Goal: Information Seeking & Learning: Learn about a topic

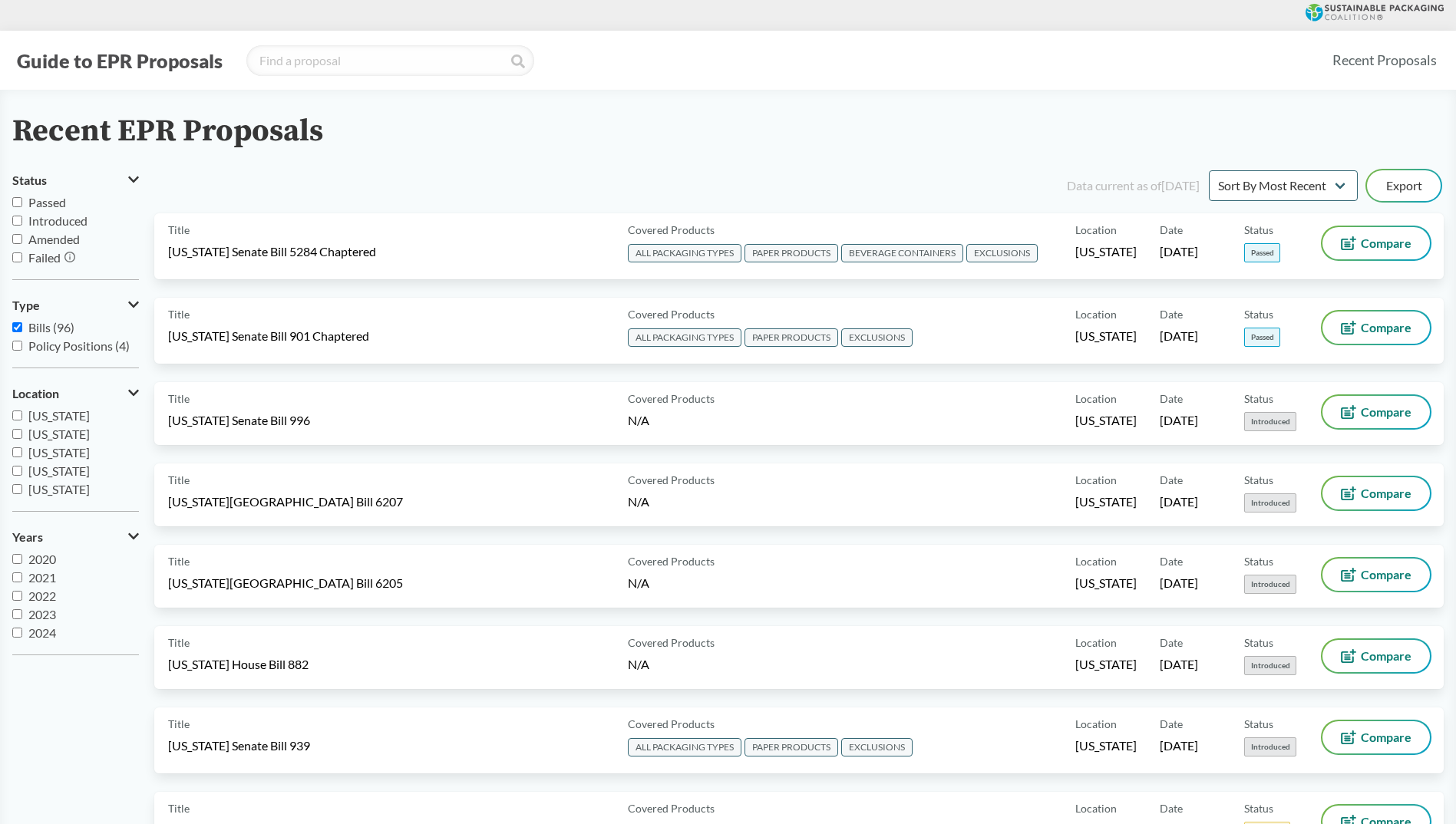
click at [155, 68] on button "Guide to EPR Proposals" at bounding box center [119, 60] width 215 height 25
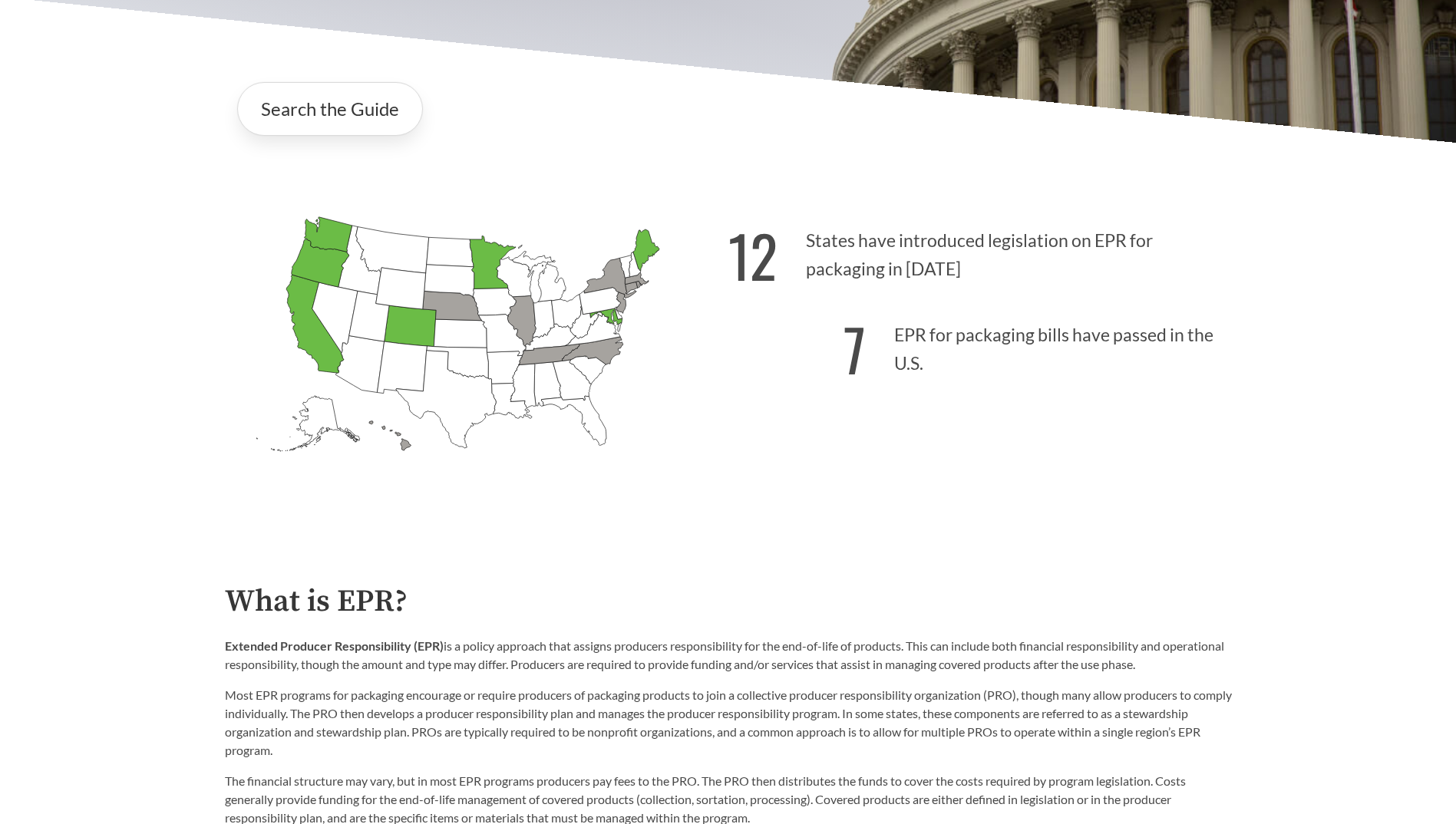
click at [453, 297] on g "[US_STATE] Introduced: [US_STATE] Introduced: [US_STATE] Introduced: [US_STATE]…" at bounding box center [457, 334] width 403 height 234
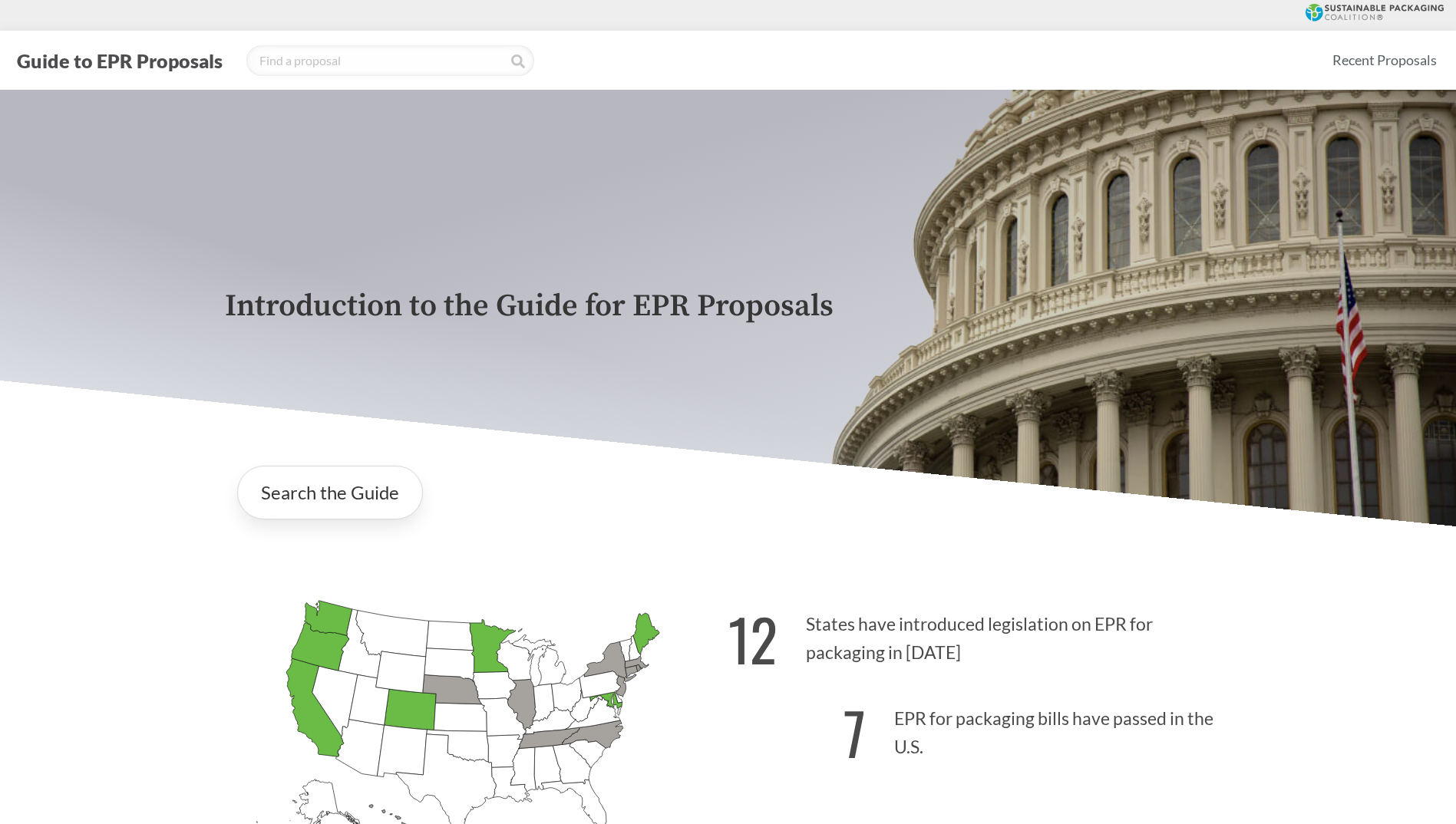
drag, startPoint x: 1206, startPoint y: 570, endPoint x: 1019, endPoint y: 217, distance: 399.5
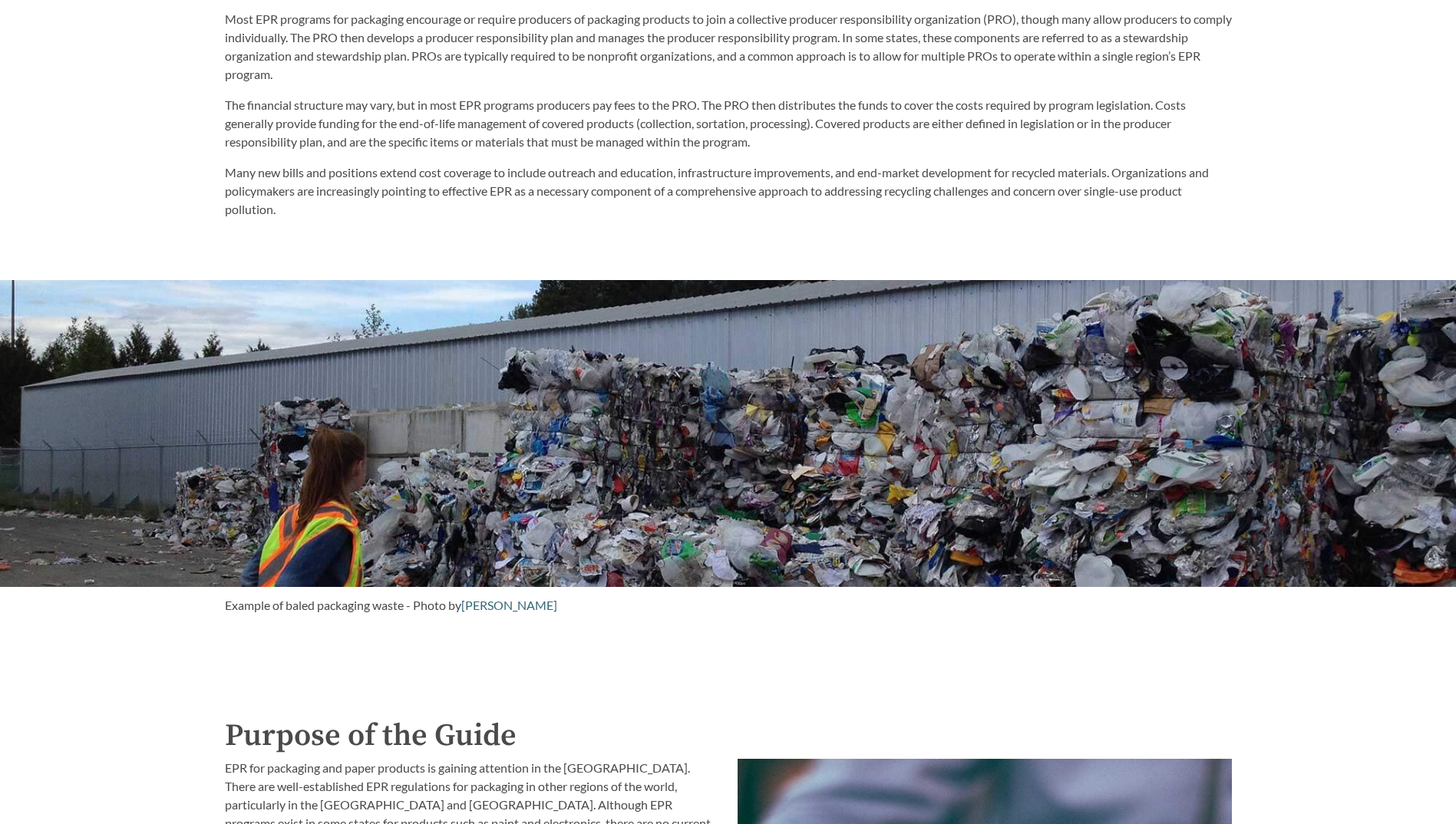
scroll to position [1304, 0]
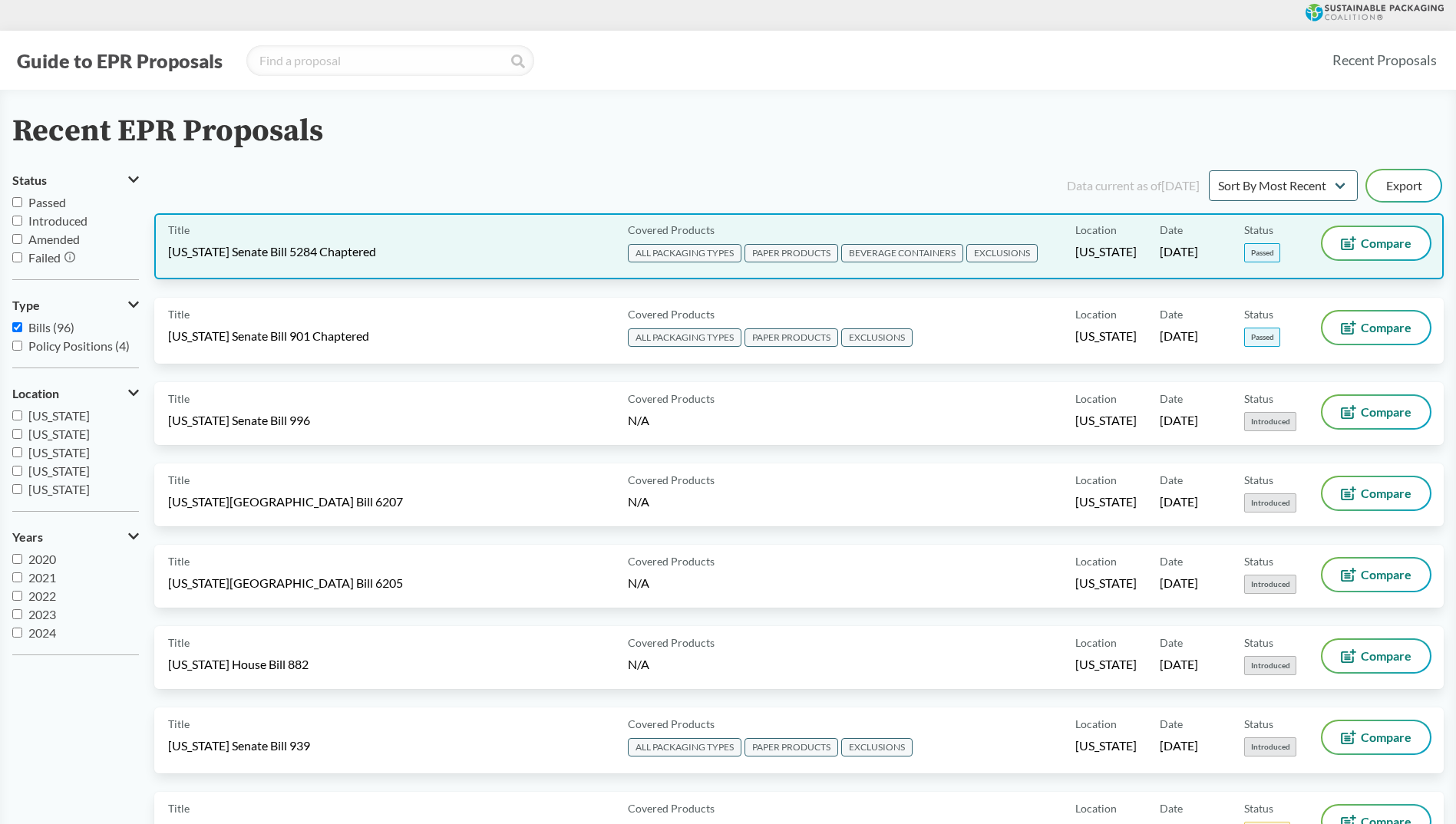
click at [395, 242] on div "Title [US_STATE] Senate Bill 5284 Chaptered" at bounding box center [395, 247] width 453 height 38
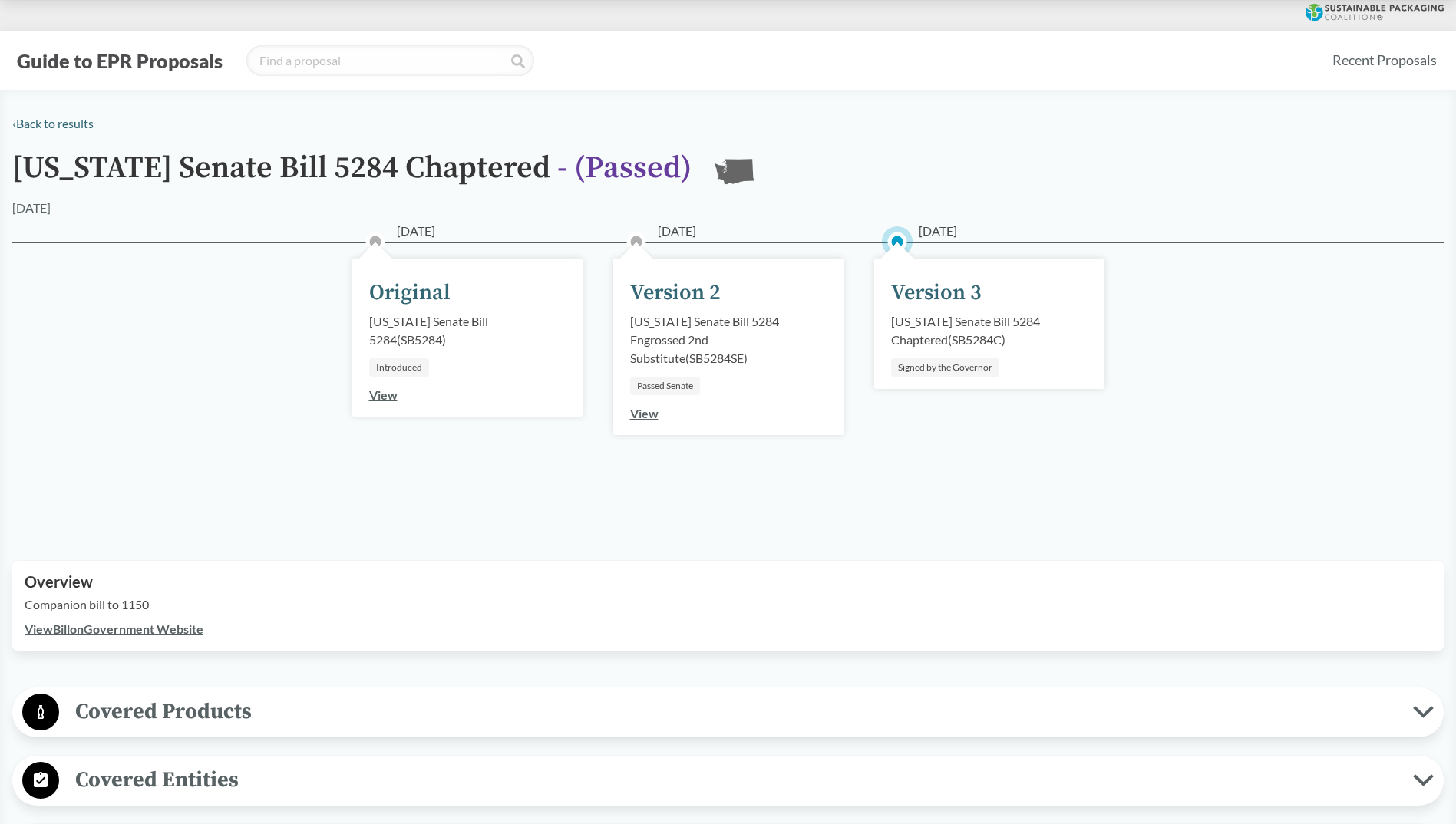
click at [974, 329] on div "[US_STATE] Senate Bill 5284 Chaptered ( SB5284C )" at bounding box center [989, 331] width 197 height 37
click at [955, 360] on div "Signed by the Governor" at bounding box center [945, 367] width 108 height 18
click at [947, 366] on div "Signed by the Governor" at bounding box center [945, 367] width 108 height 18
click at [193, 730] on button "Covered Products" at bounding box center [728, 712] width 1420 height 39
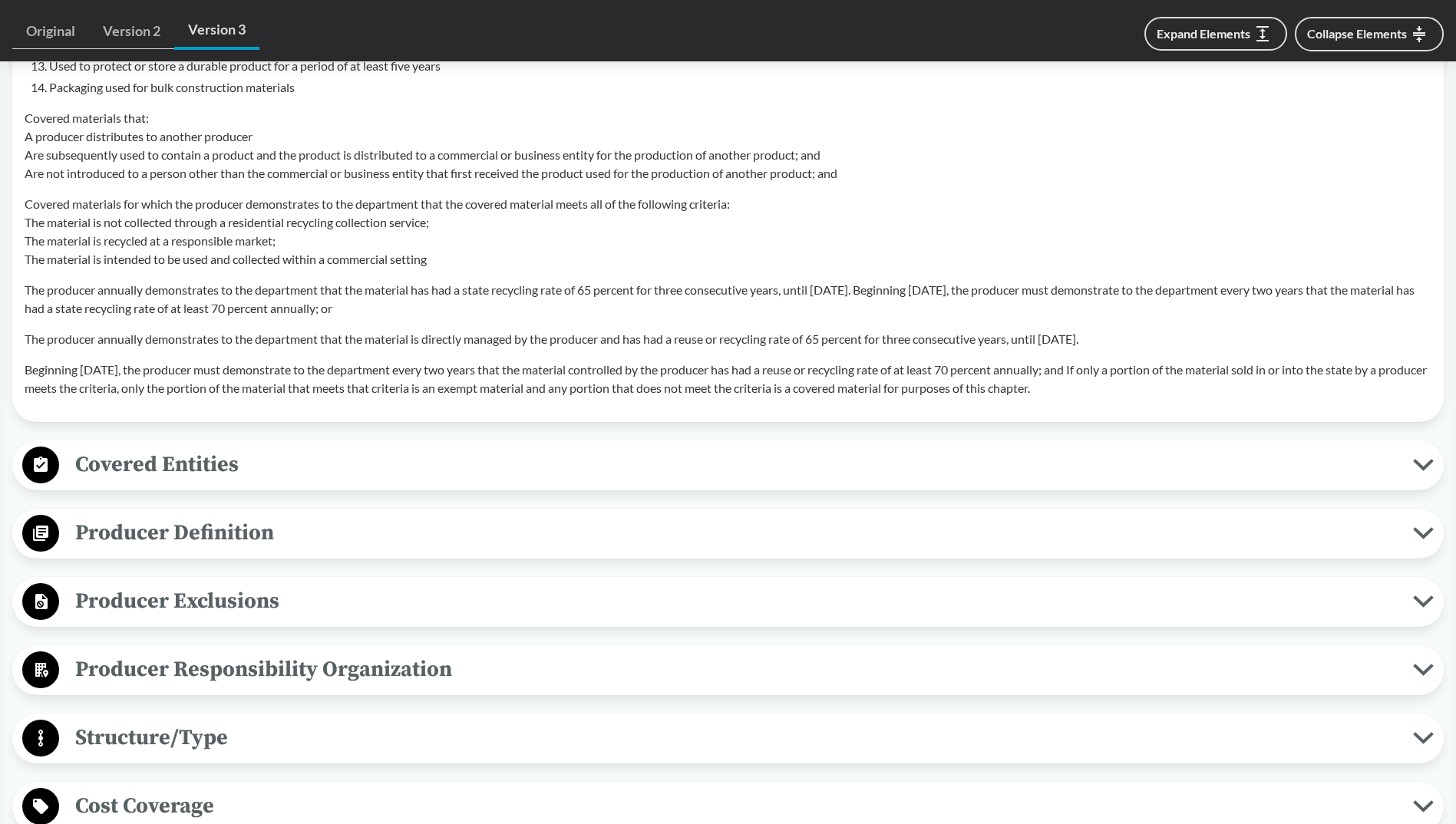
click at [178, 481] on span "Covered Entities" at bounding box center [736, 465] width 1354 height 35
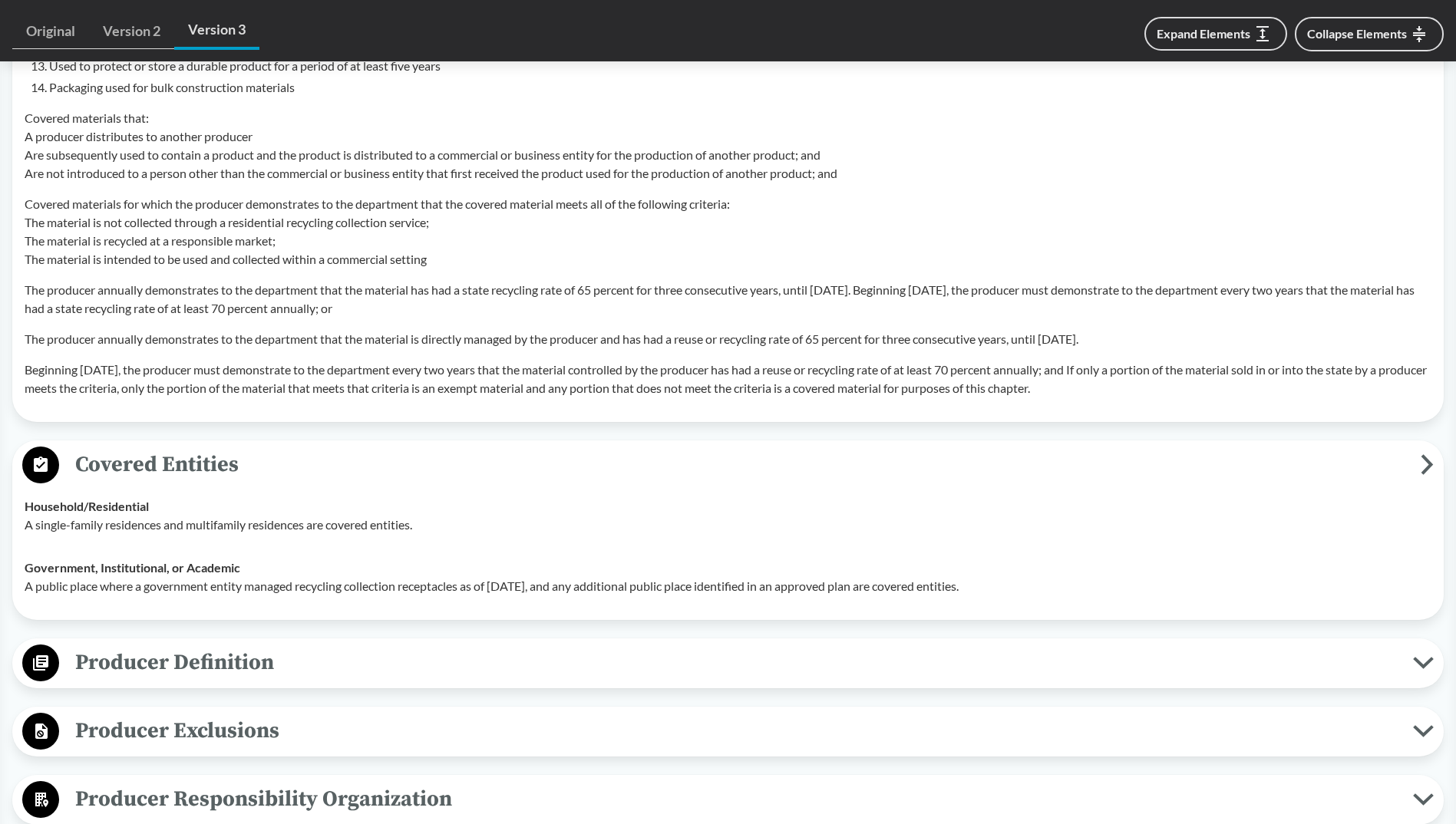
scroll to position [1841, 0]
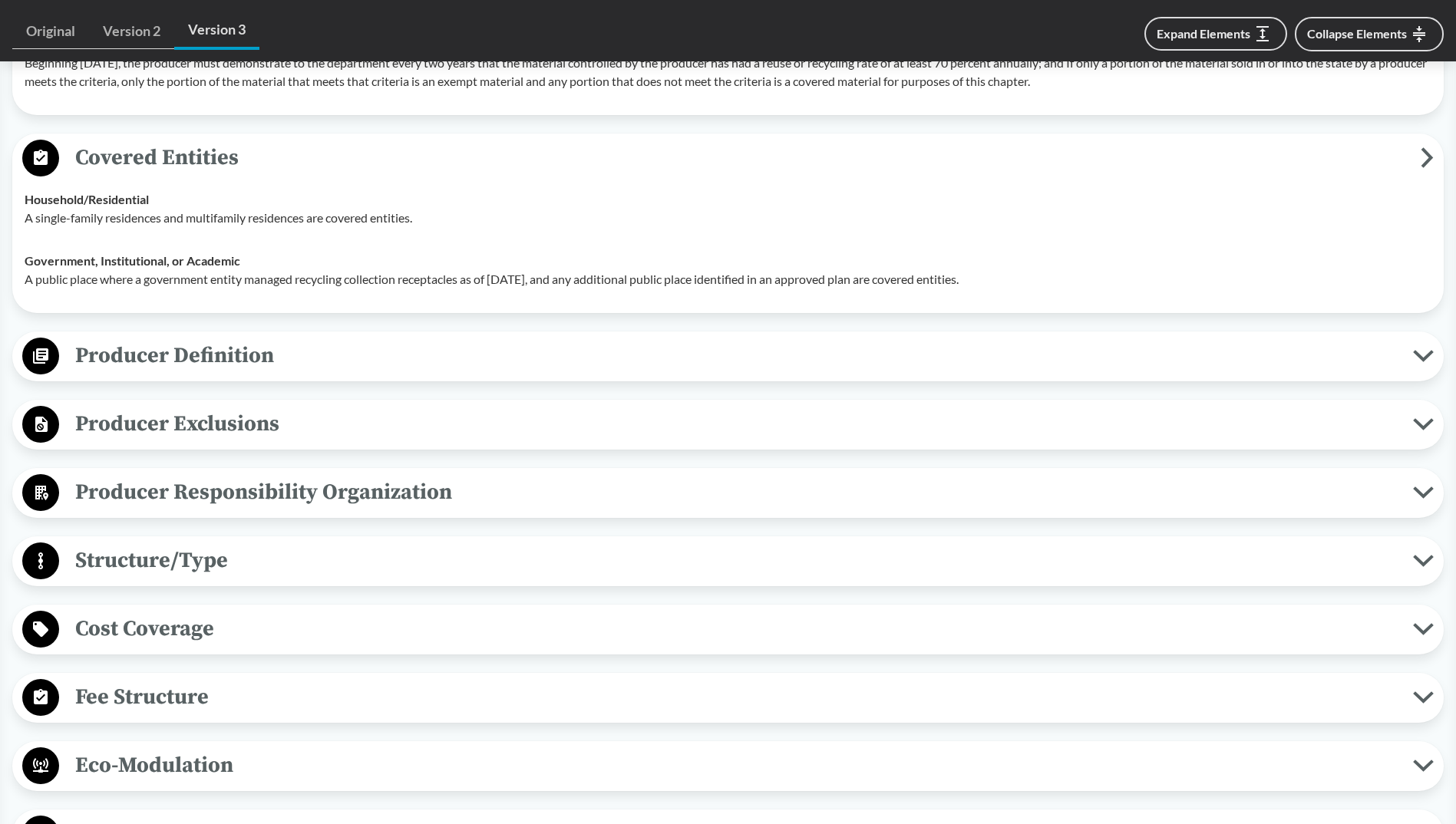
click at [178, 287] on p "A public place where a government entity managed recycling collection receptacl…" at bounding box center [728, 280] width 1407 height 18
click at [170, 356] on span "Producer Definition" at bounding box center [736, 355] width 1354 height 35
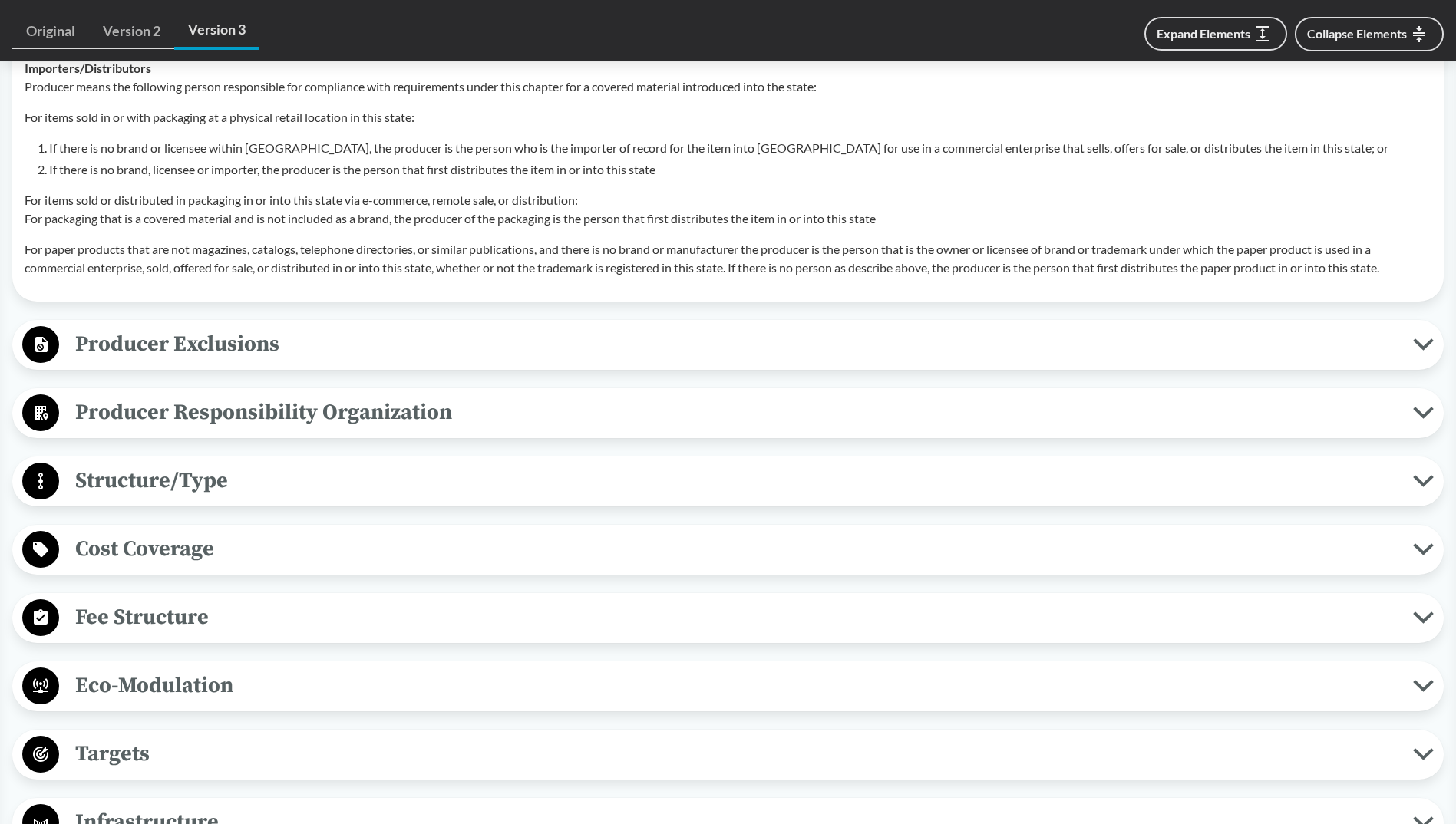
scroll to position [2915, 0]
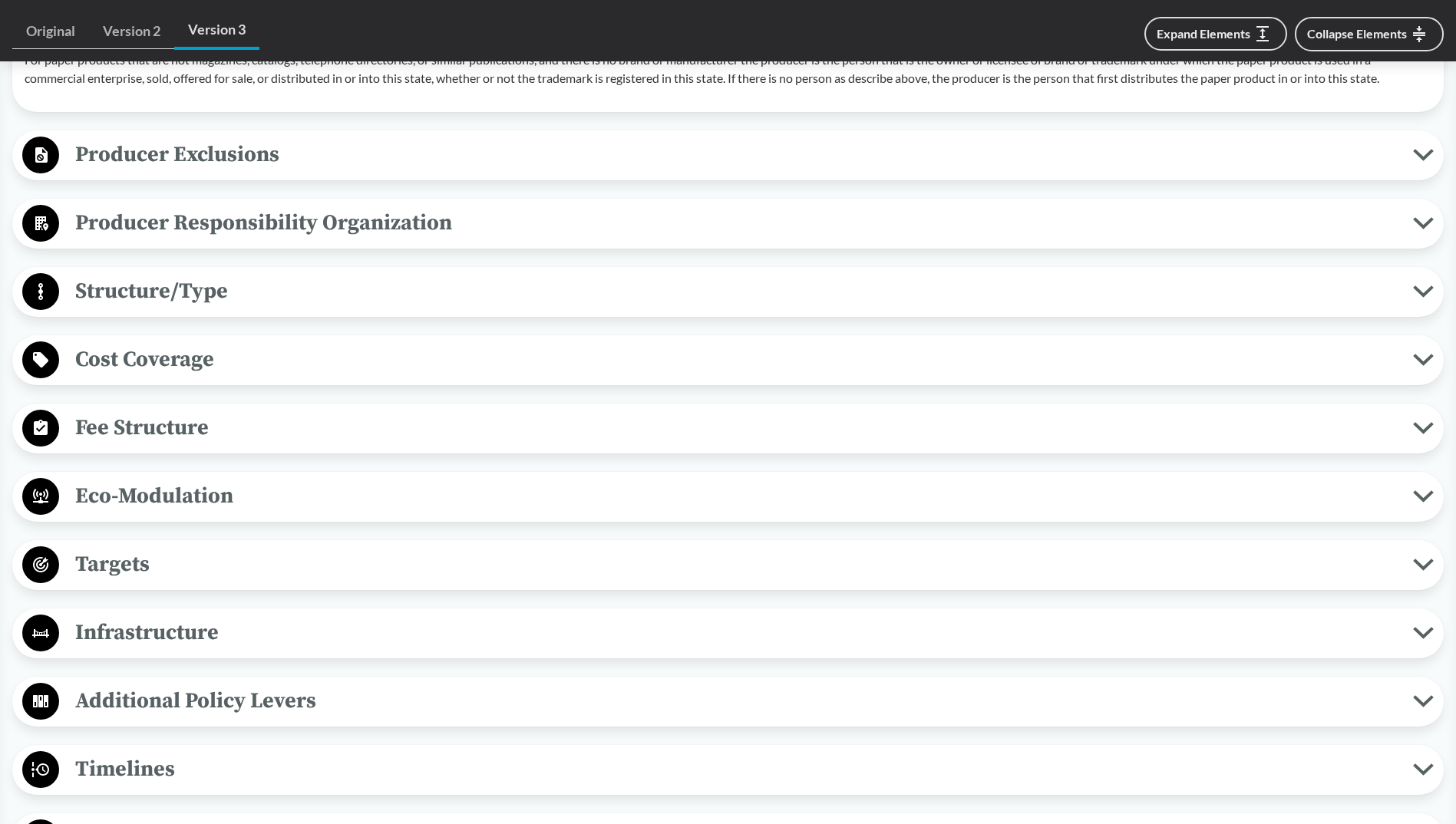
click at [145, 384] on div "Cost Coverage Operational Costs Cost coverage must include the costs to transfe…" at bounding box center [728, 360] width 1431 height 50
click at [146, 363] on span "Cost Coverage" at bounding box center [736, 359] width 1354 height 35
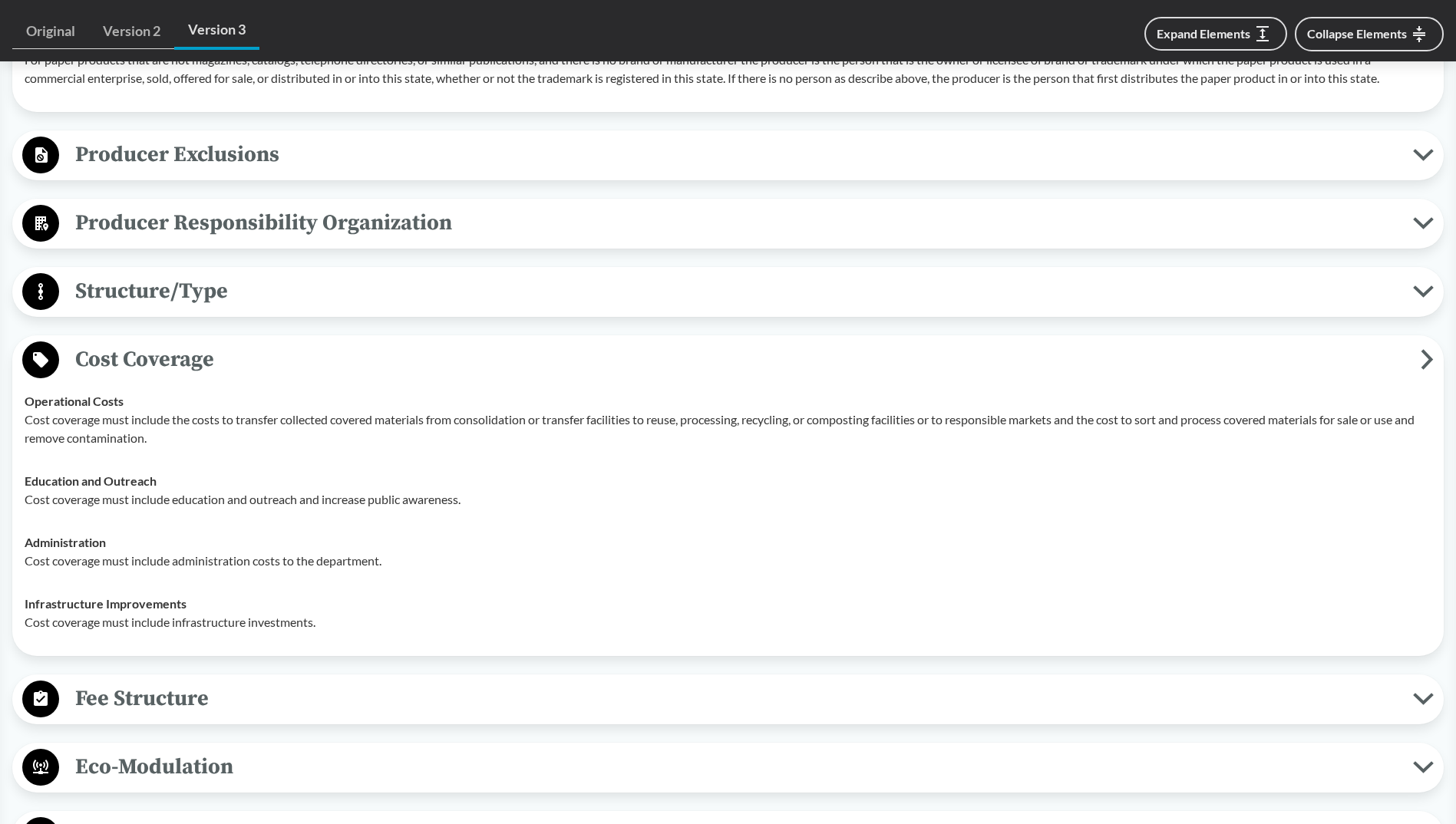
click at [214, 232] on span "Producer Responsibility Organization" at bounding box center [736, 223] width 1354 height 35
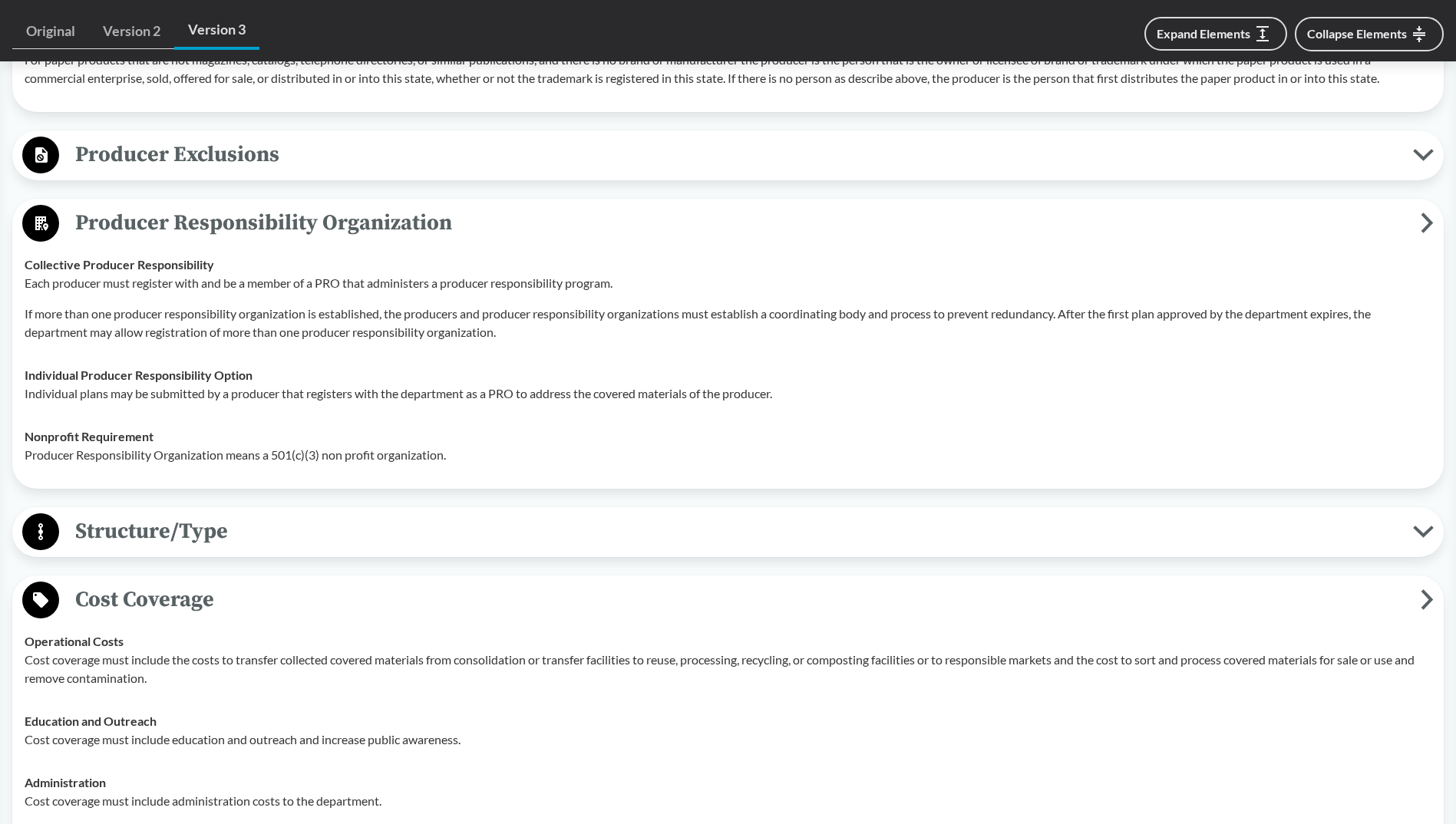
click at [197, 174] on div "Producer Exclusions Small Businesses Producer does not include De minimis produ…" at bounding box center [728, 155] width 1431 height 50
click at [187, 164] on span "Producer Exclusions" at bounding box center [736, 154] width 1354 height 35
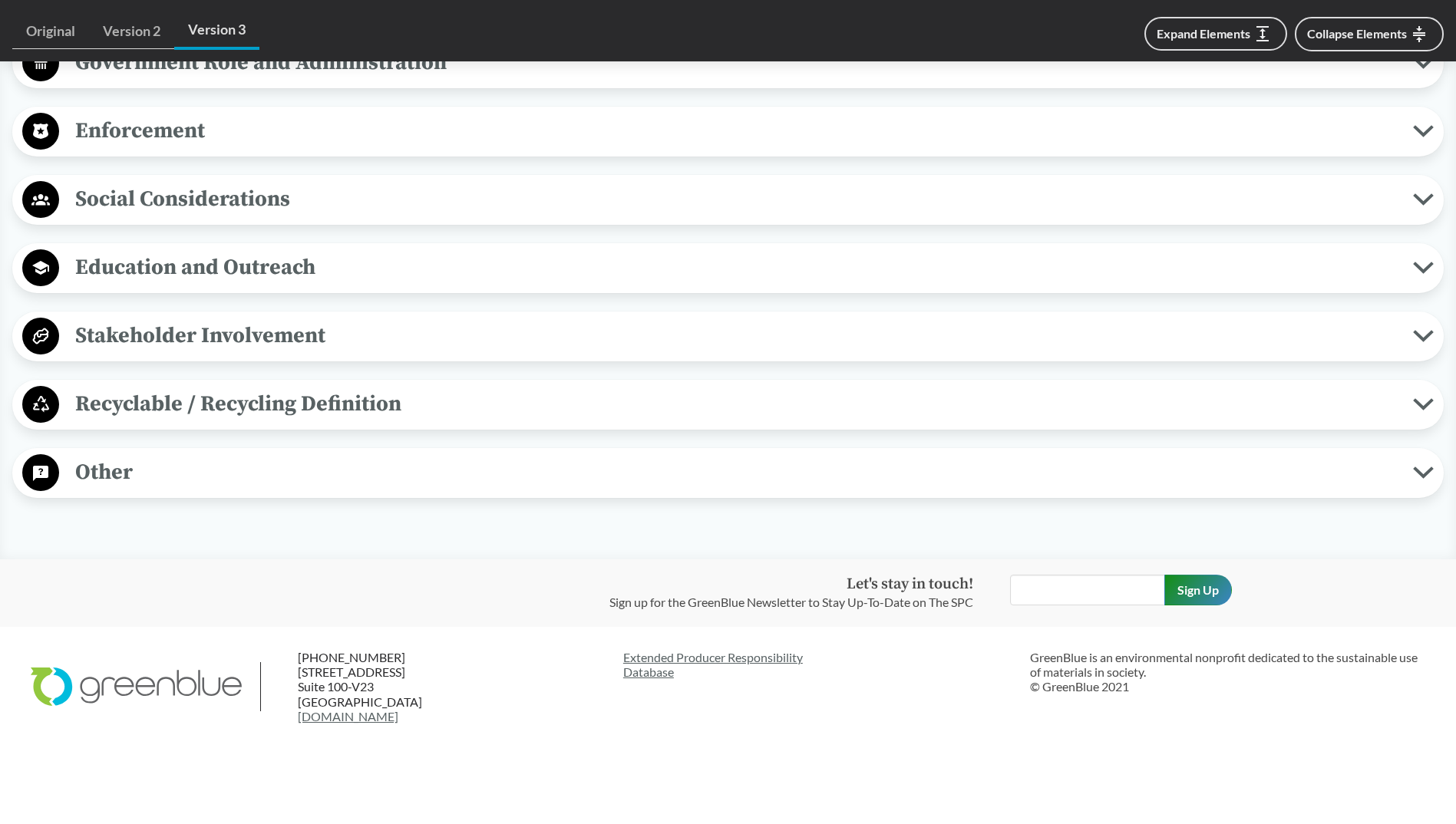
scroll to position [4542, 0]
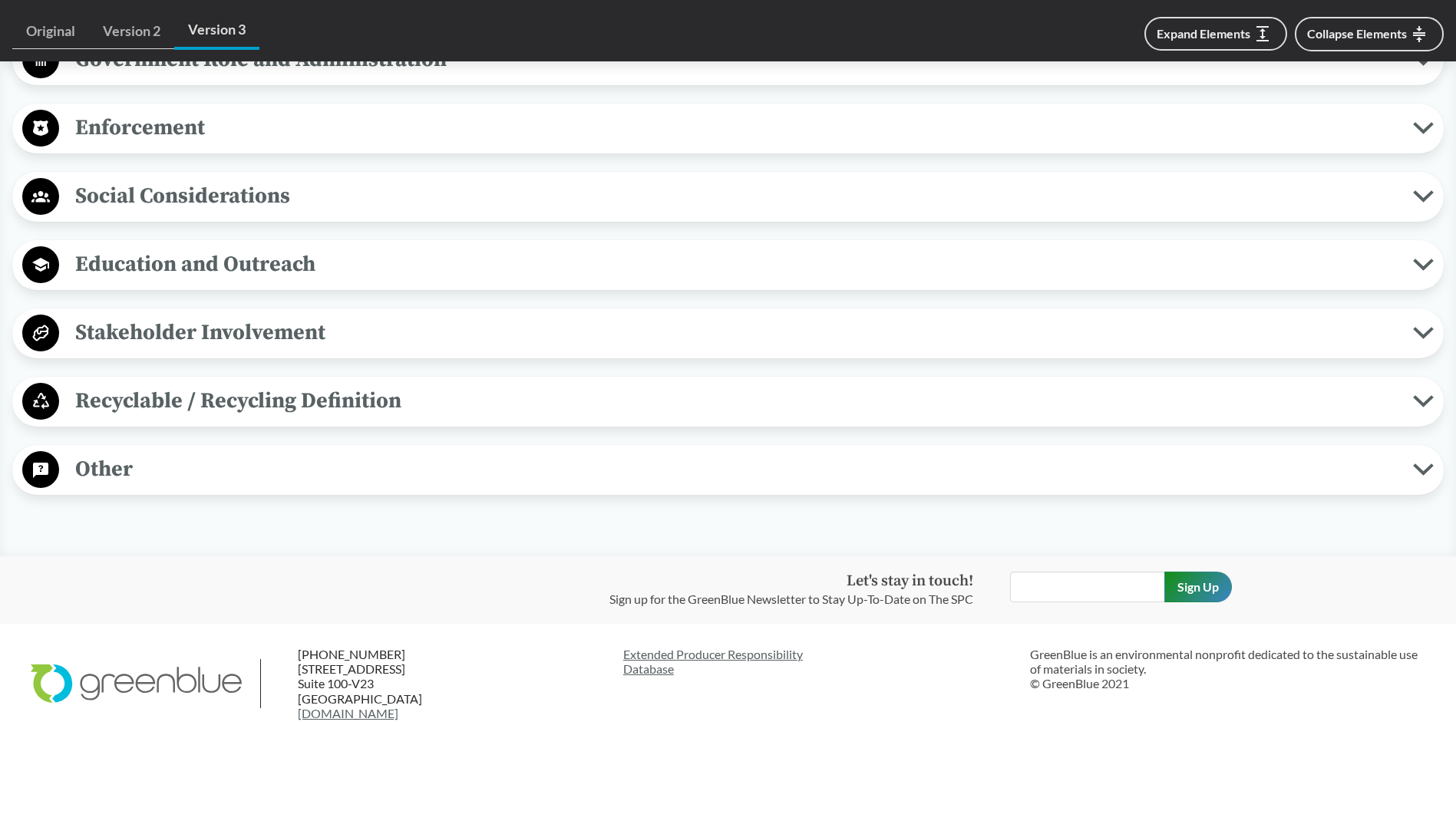
click at [155, 447] on div "Other Antitrust Protections The legislature exempts from state antitrust laws, …" at bounding box center [728, 470] width 1431 height 50
click at [164, 403] on span "Recyclable / Recycling Definition" at bounding box center [736, 401] width 1354 height 35
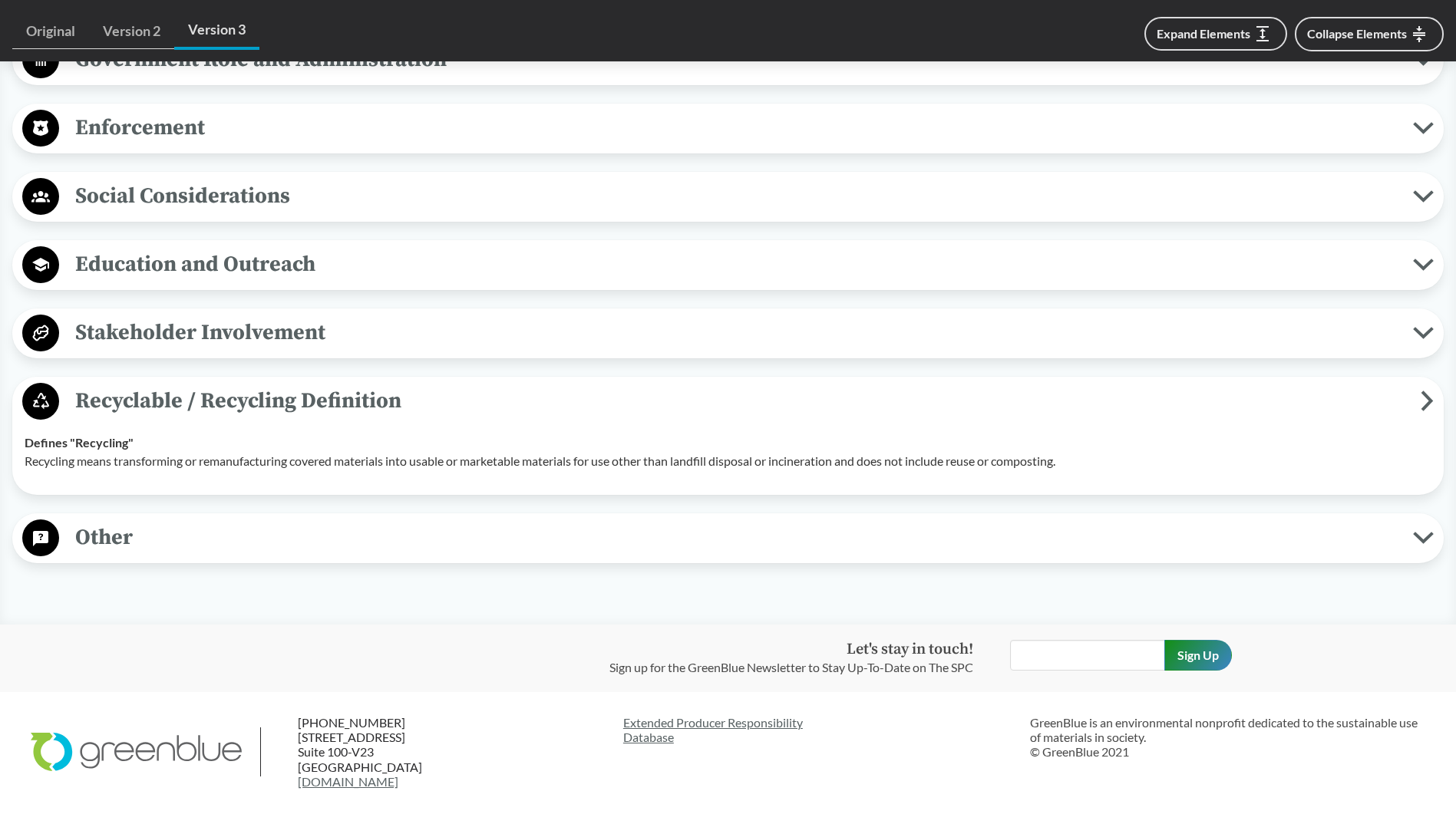
click at [175, 324] on span "Stakeholder Involvement" at bounding box center [736, 333] width 1354 height 35
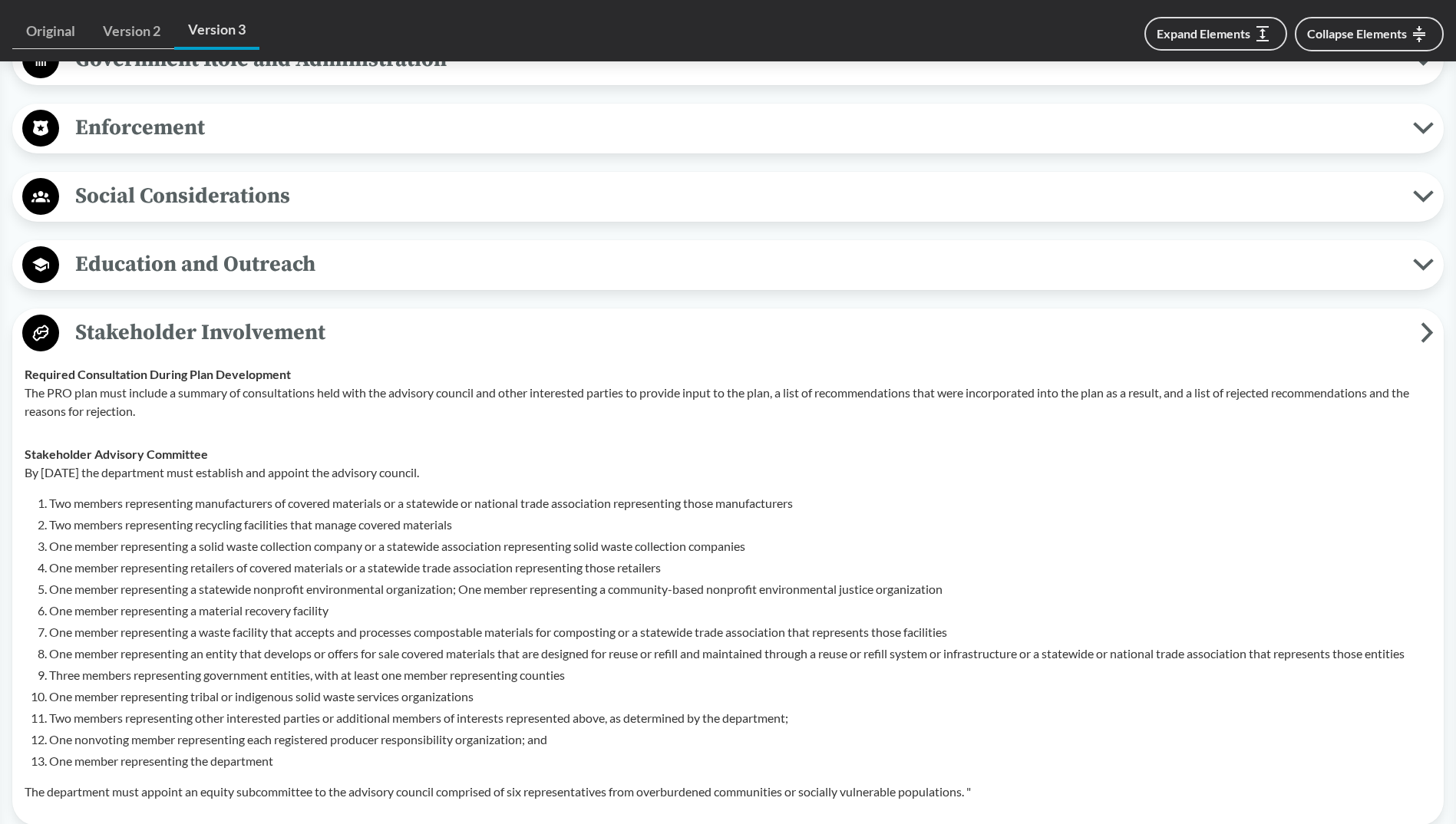
click at [175, 274] on span "Education and Outreach" at bounding box center [736, 264] width 1354 height 35
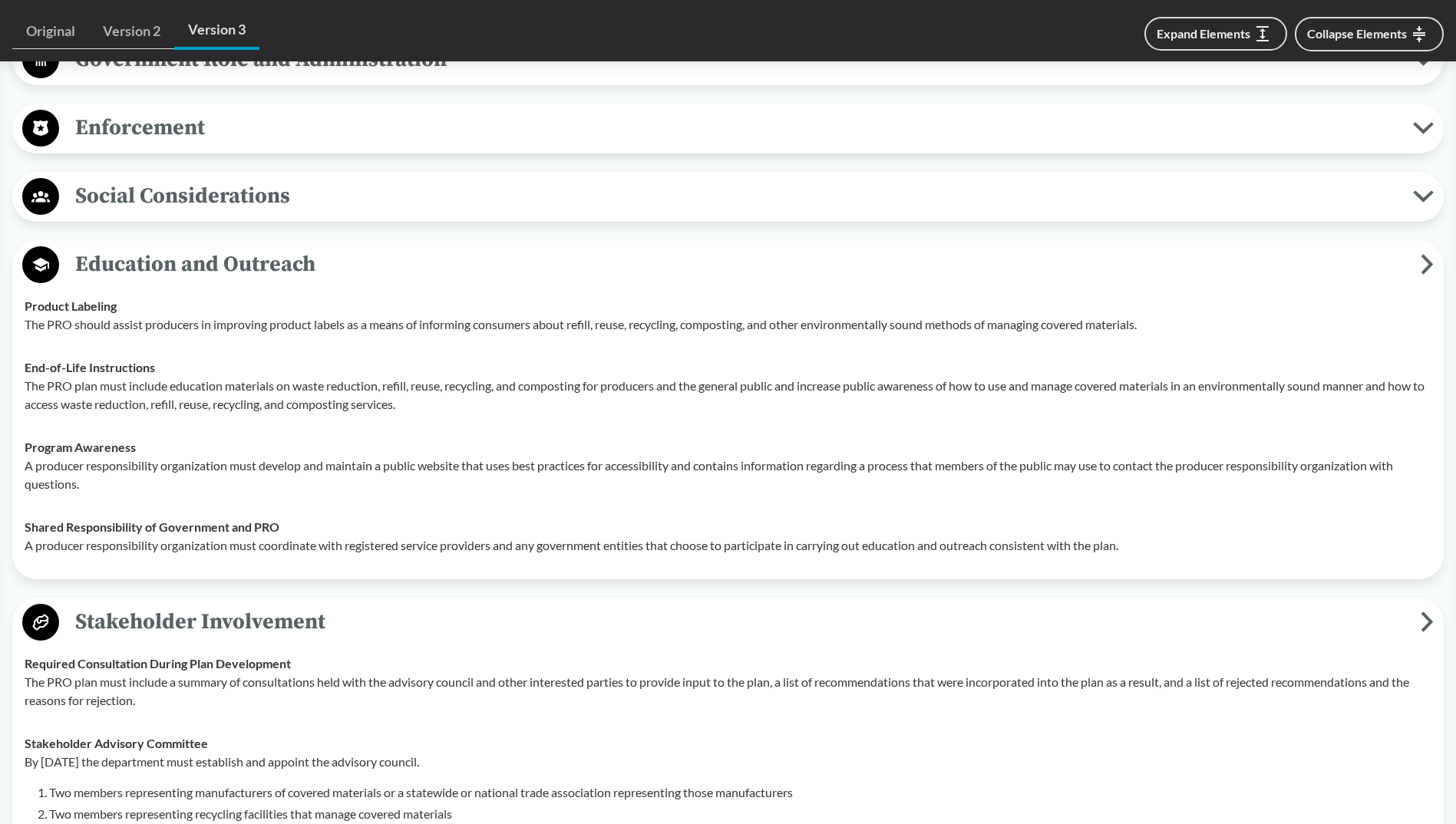
click at [143, 192] on span "Social Considerations" at bounding box center [736, 196] width 1354 height 35
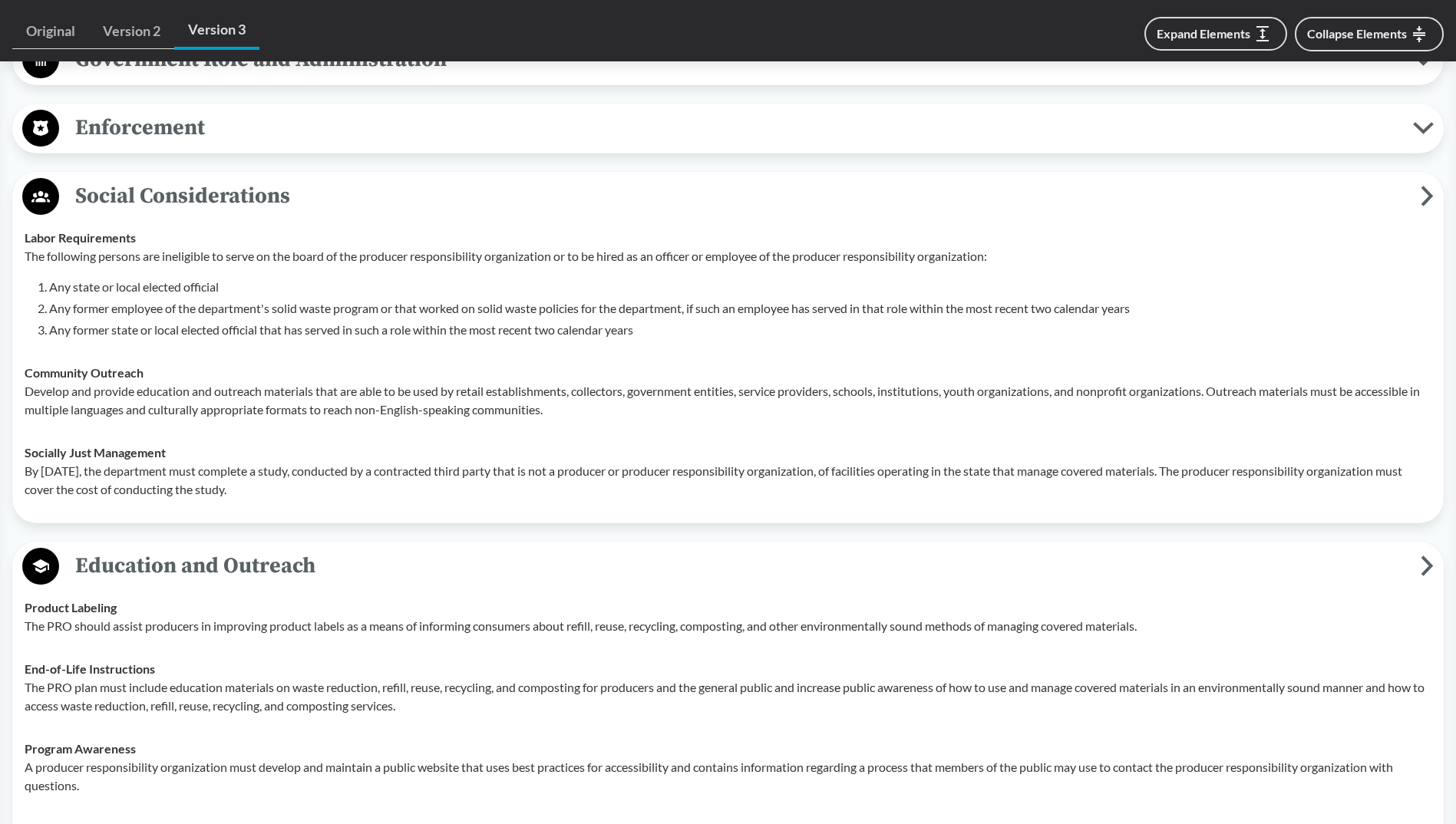
click at [167, 110] on button "Enforcement" at bounding box center [728, 128] width 1420 height 39
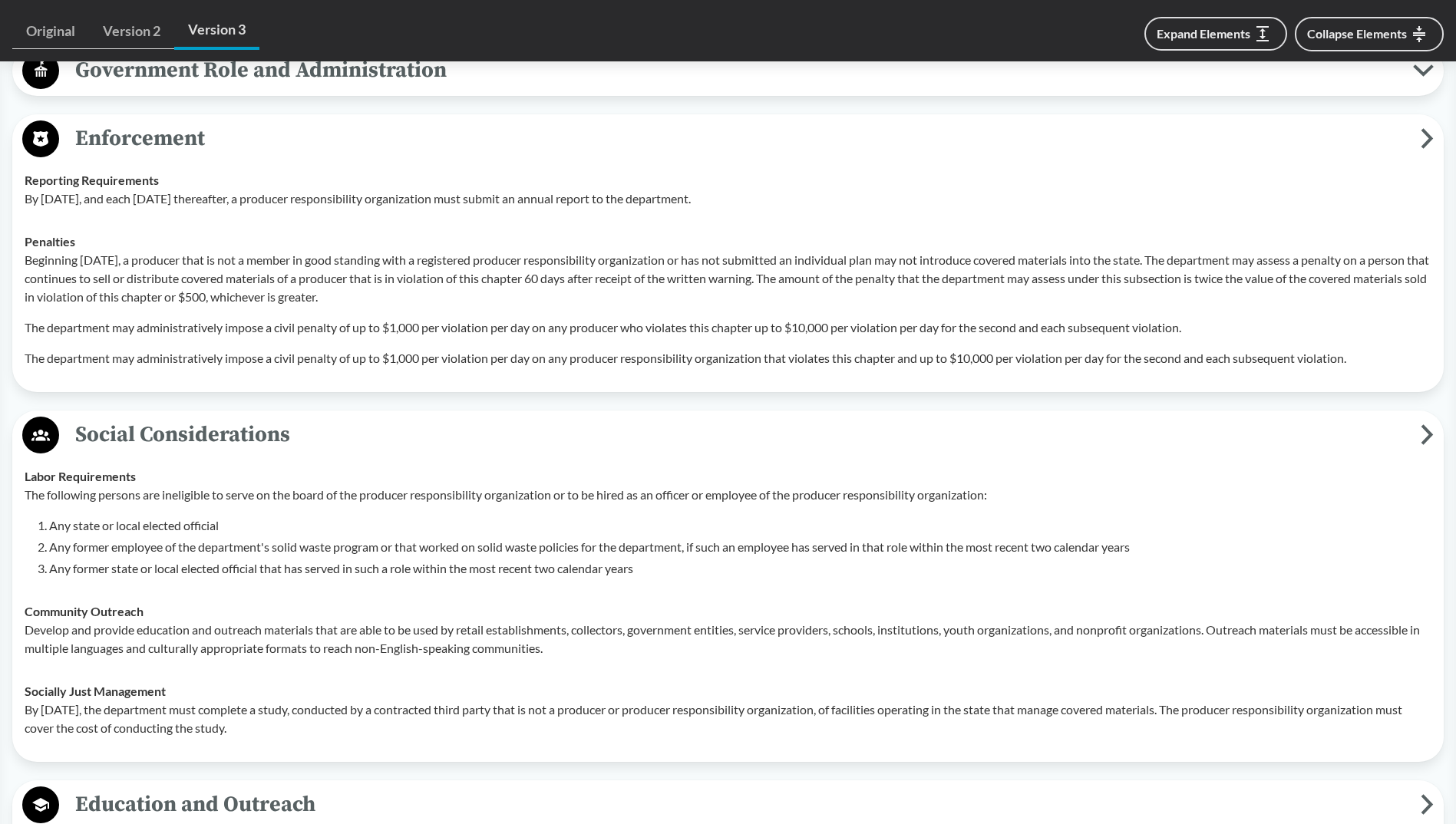
scroll to position [4389, 0]
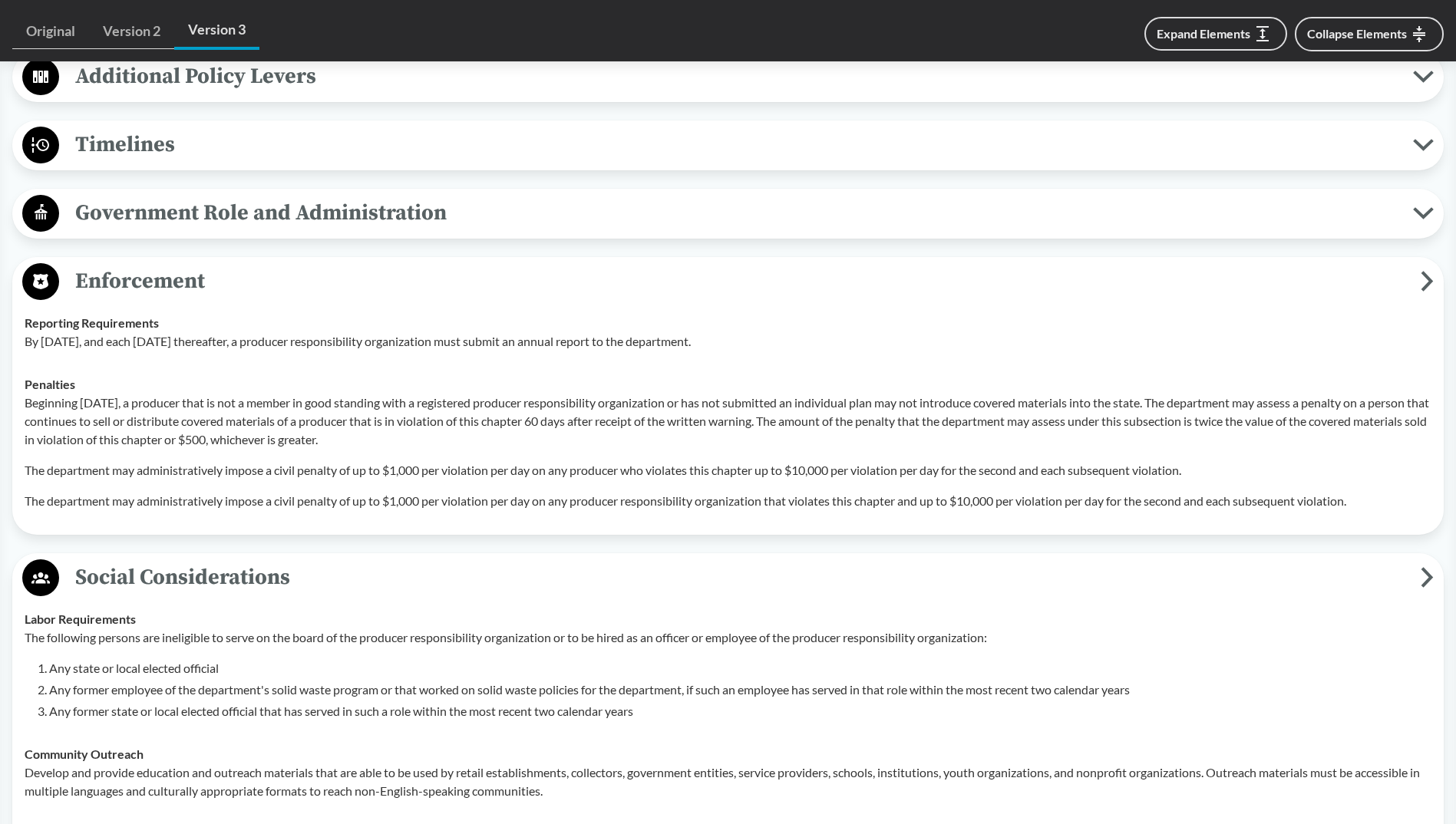
click at [136, 232] on button "Government Role and Administration" at bounding box center [728, 213] width 1420 height 39
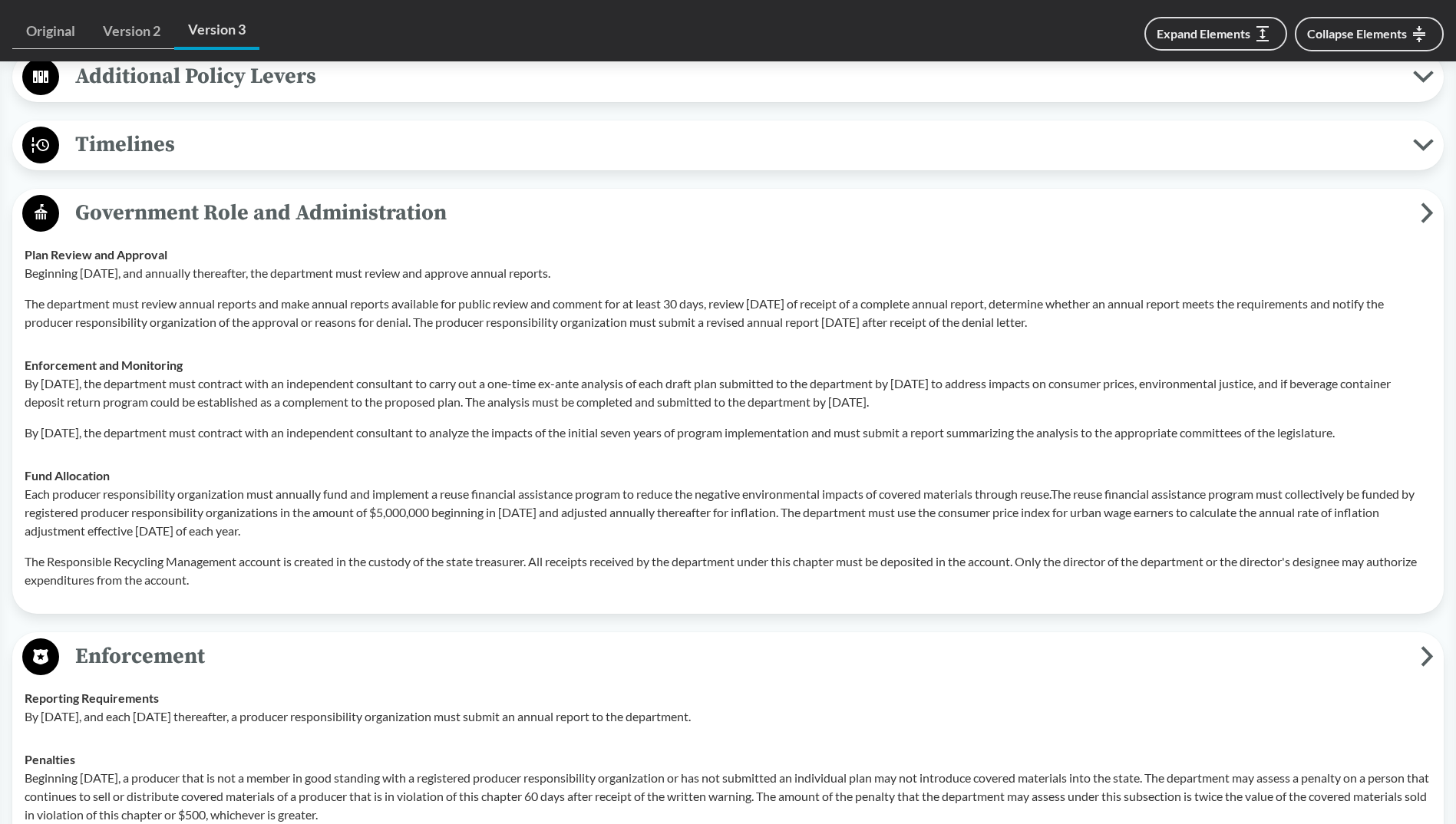
click at [182, 147] on span "Timelines" at bounding box center [736, 144] width 1354 height 35
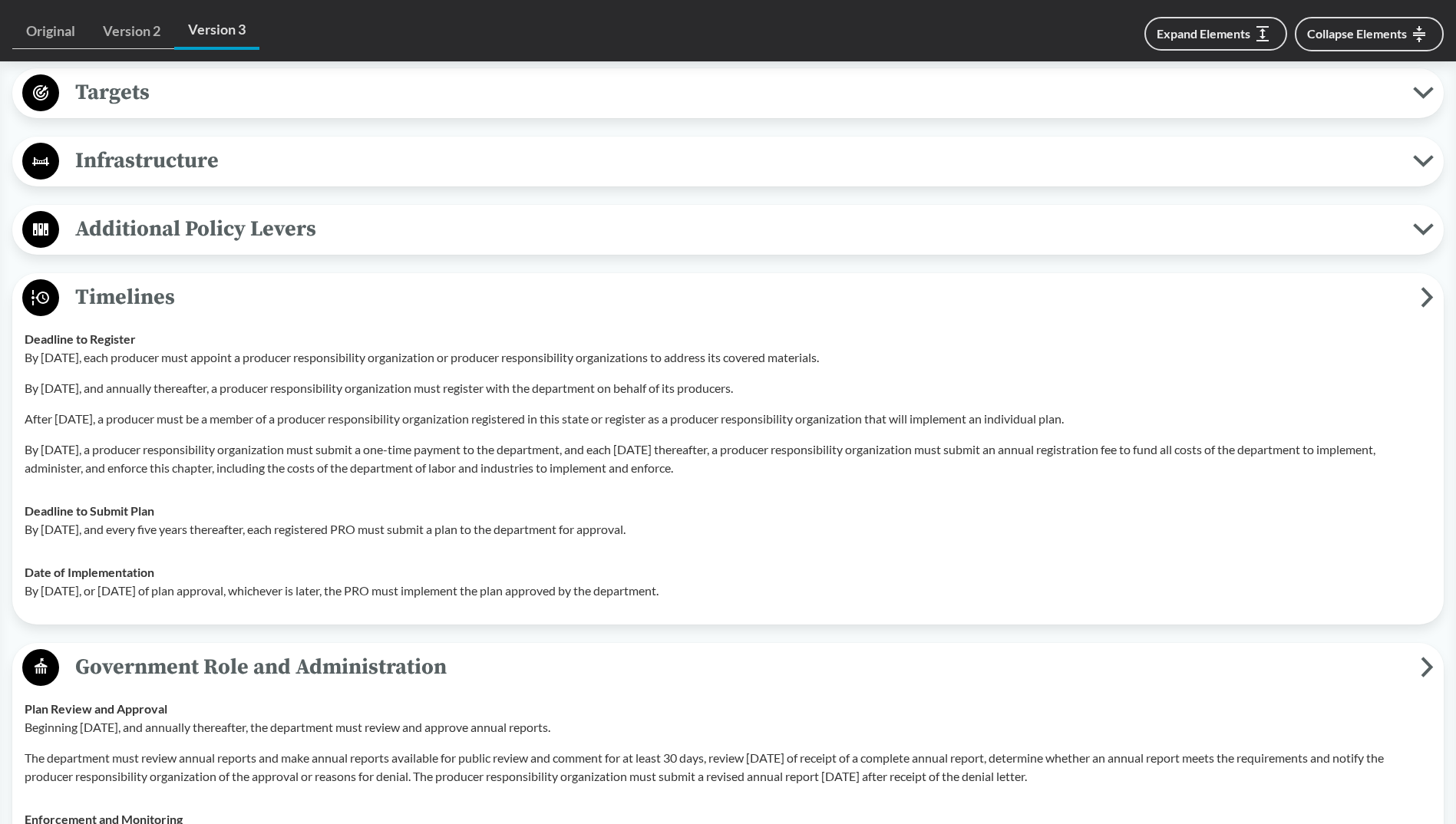
scroll to position [4235, 0]
click at [170, 225] on span "Additional Policy Levers" at bounding box center [736, 230] width 1354 height 35
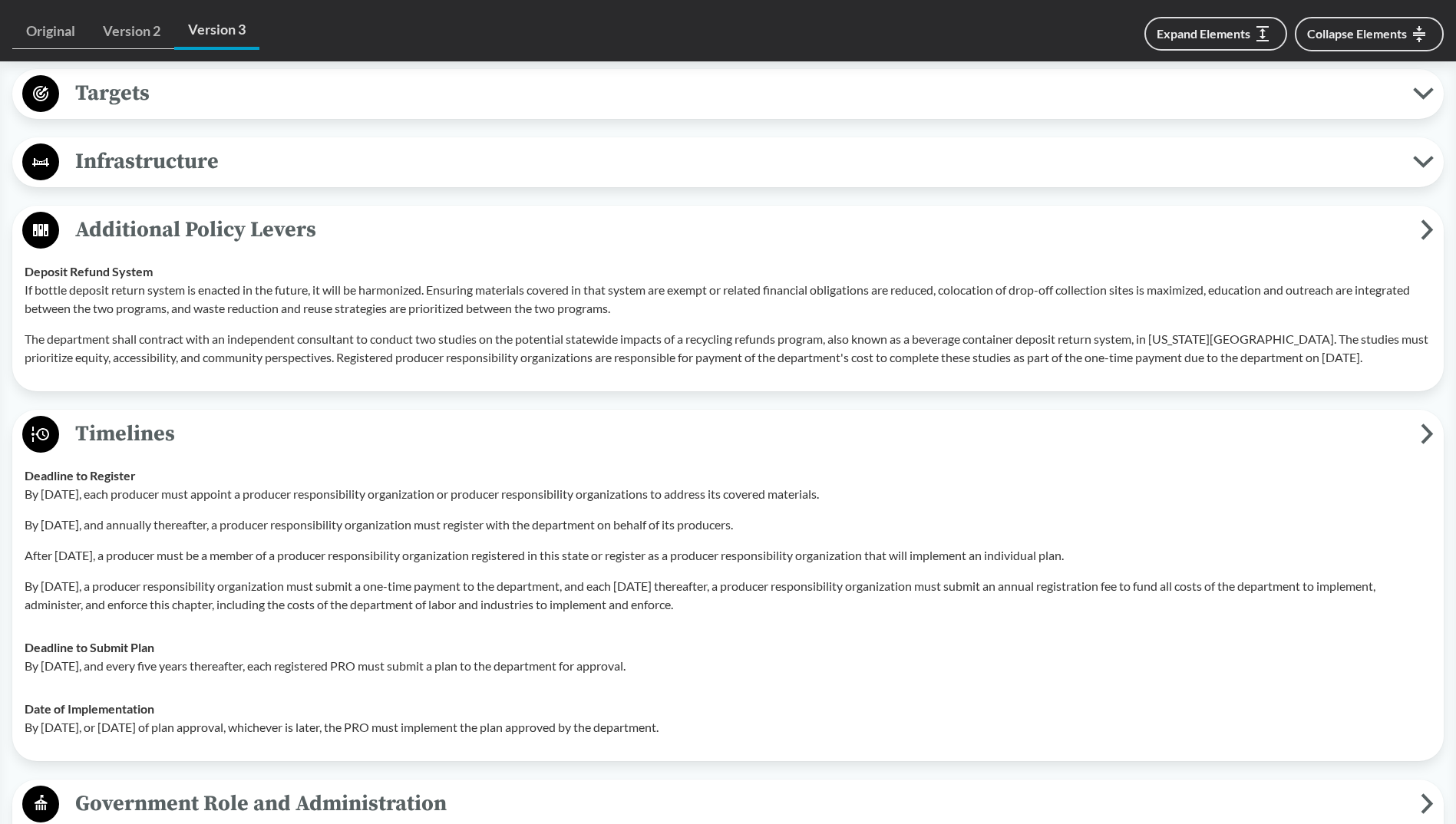
click at [186, 181] on button "Infrastructure" at bounding box center [728, 162] width 1420 height 39
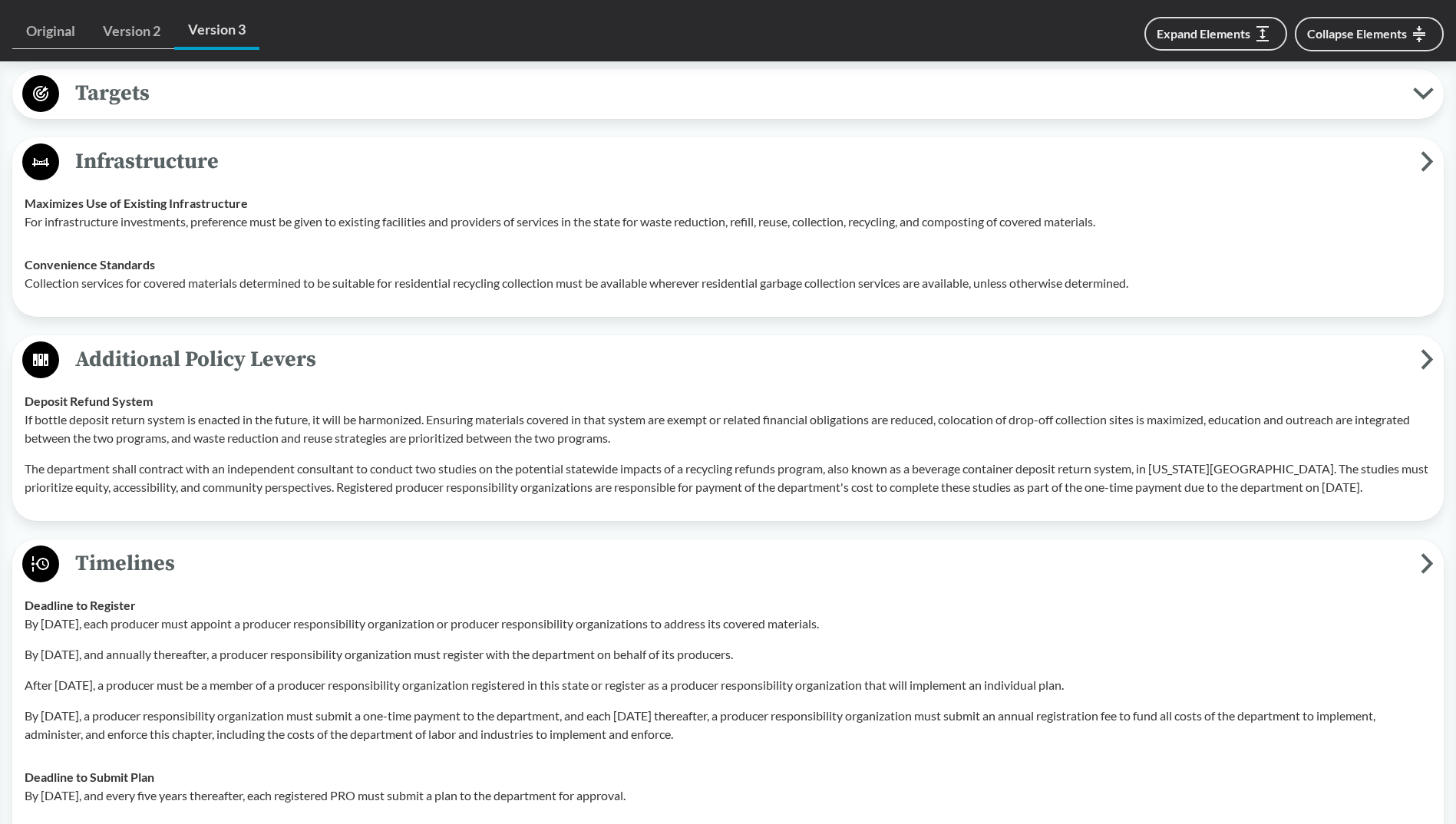
click at [189, 112] on button "Targets" at bounding box center [728, 93] width 1420 height 39
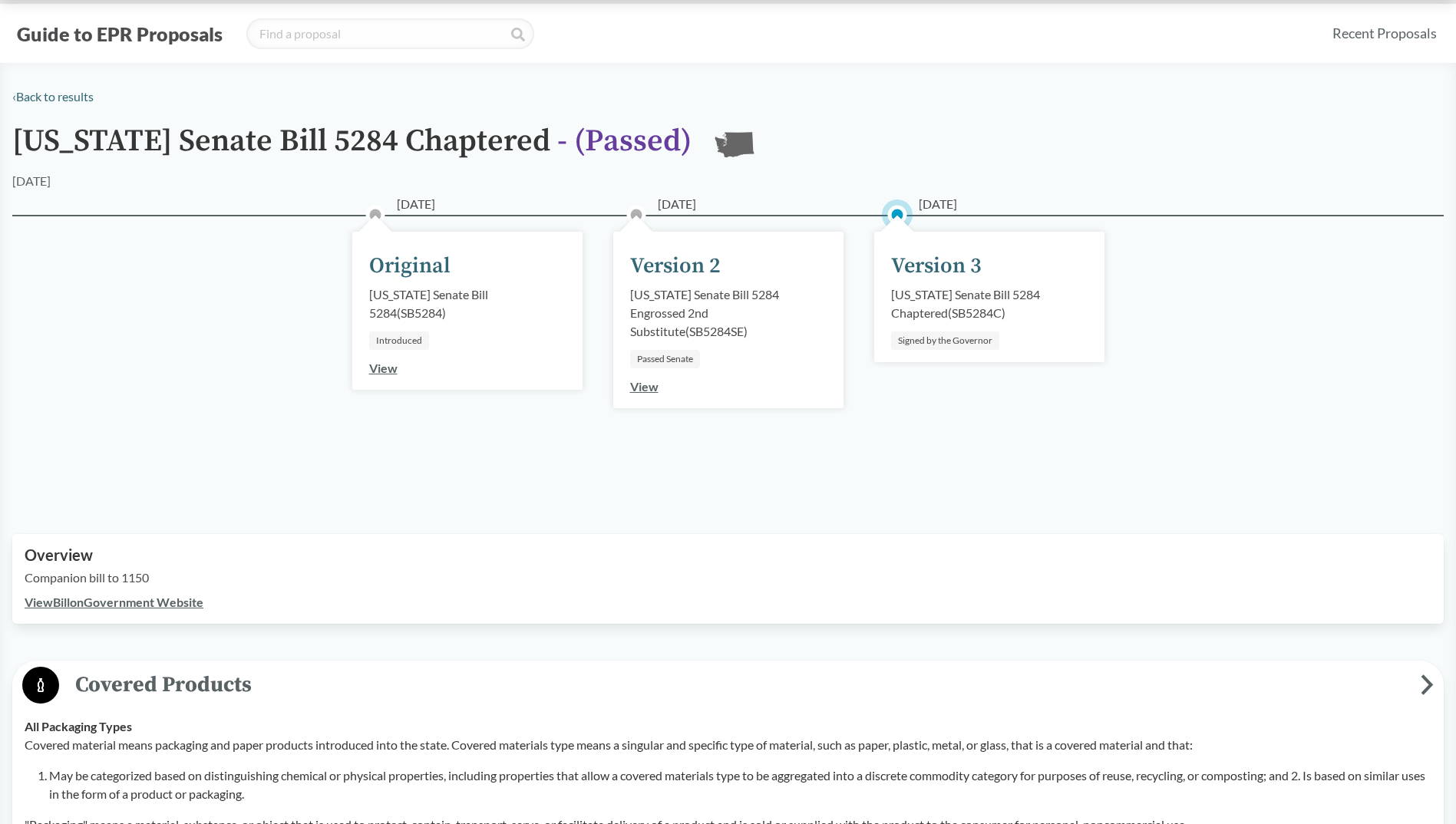
scroll to position [0, 0]
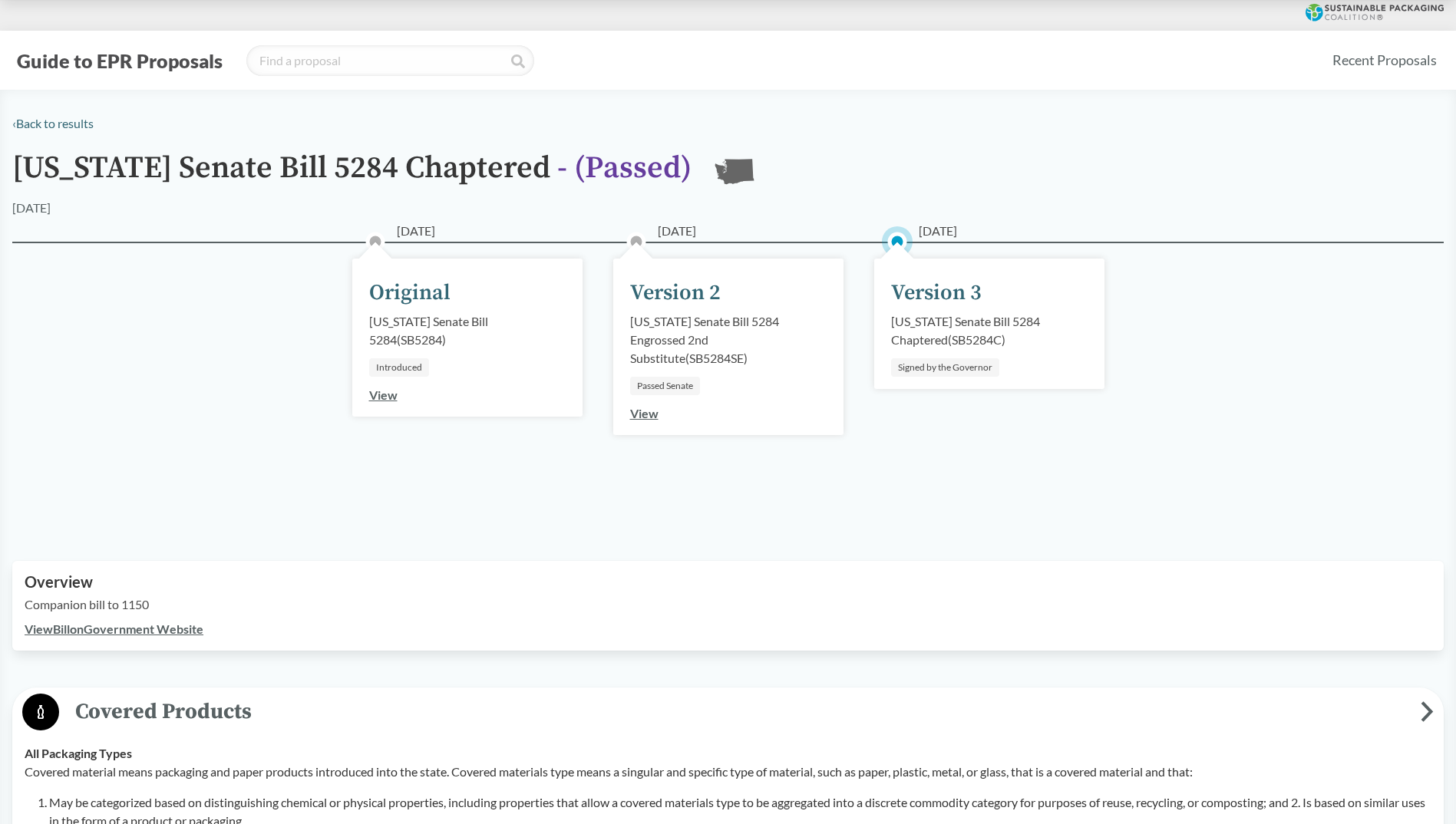
click at [644, 419] on link "View" at bounding box center [643, 413] width 28 height 15
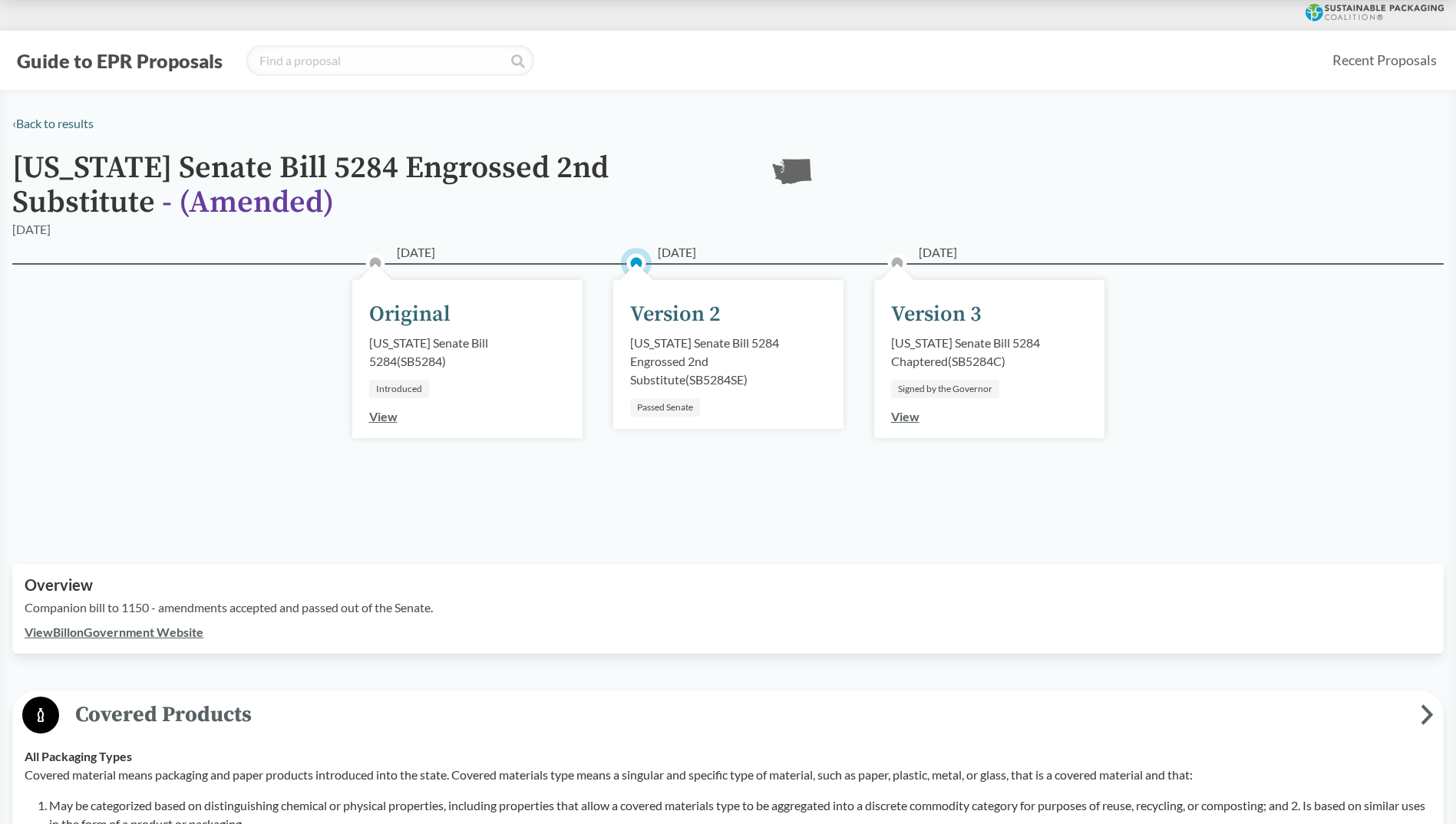
click at [883, 417] on div "[DATE] Version 3 [US_STATE] Senate Bill 5284 Chaptered ( SB5284C ) Signed by th…" at bounding box center [989, 358] width 230 height 158
click at [893, 411] on link "View" at bounding box center [905, 417] width 28 height 15
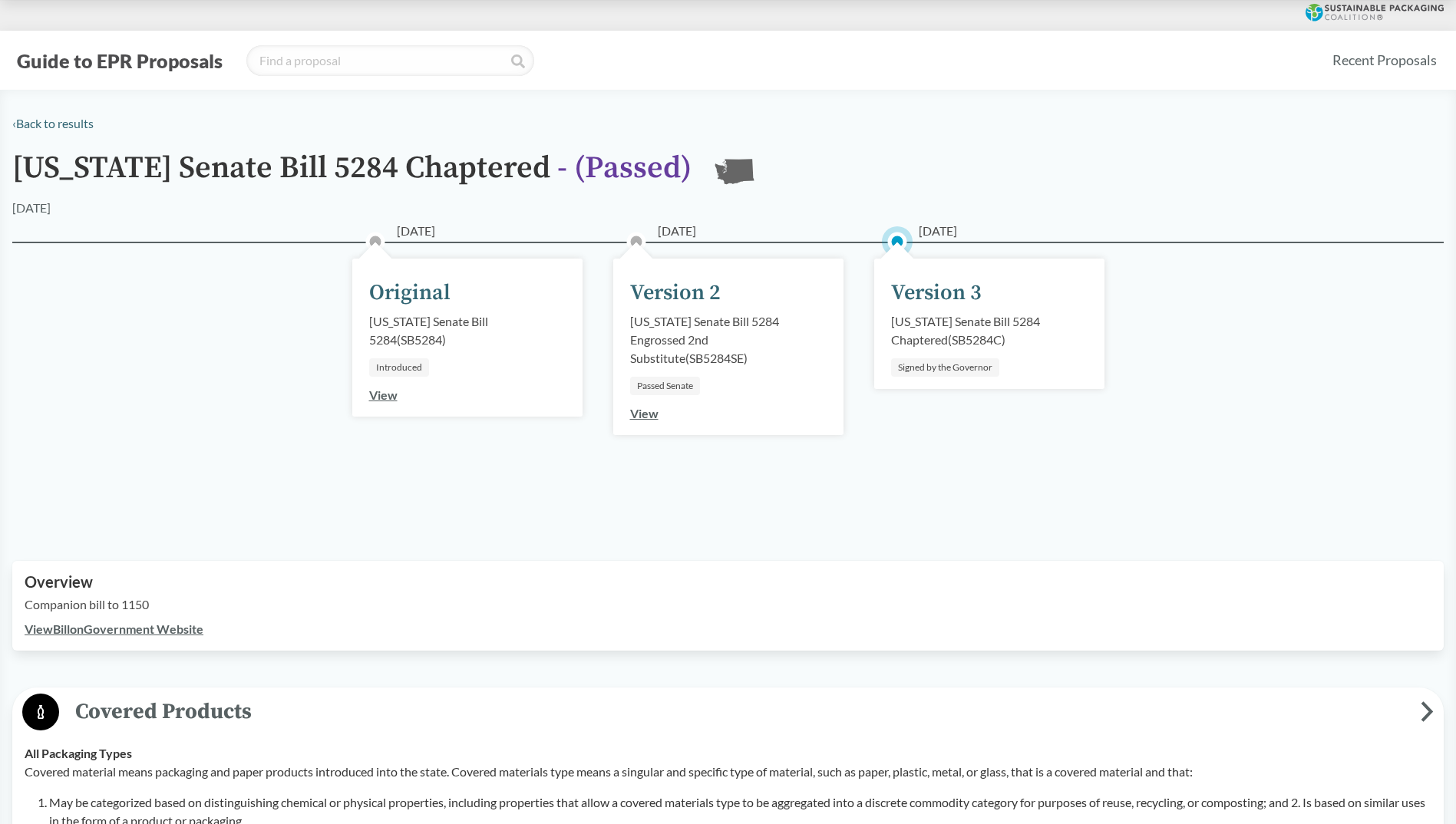
click at [185, 625] on link "View Bill on Government Website" at bounding box center [114, 629] width 179 height 15
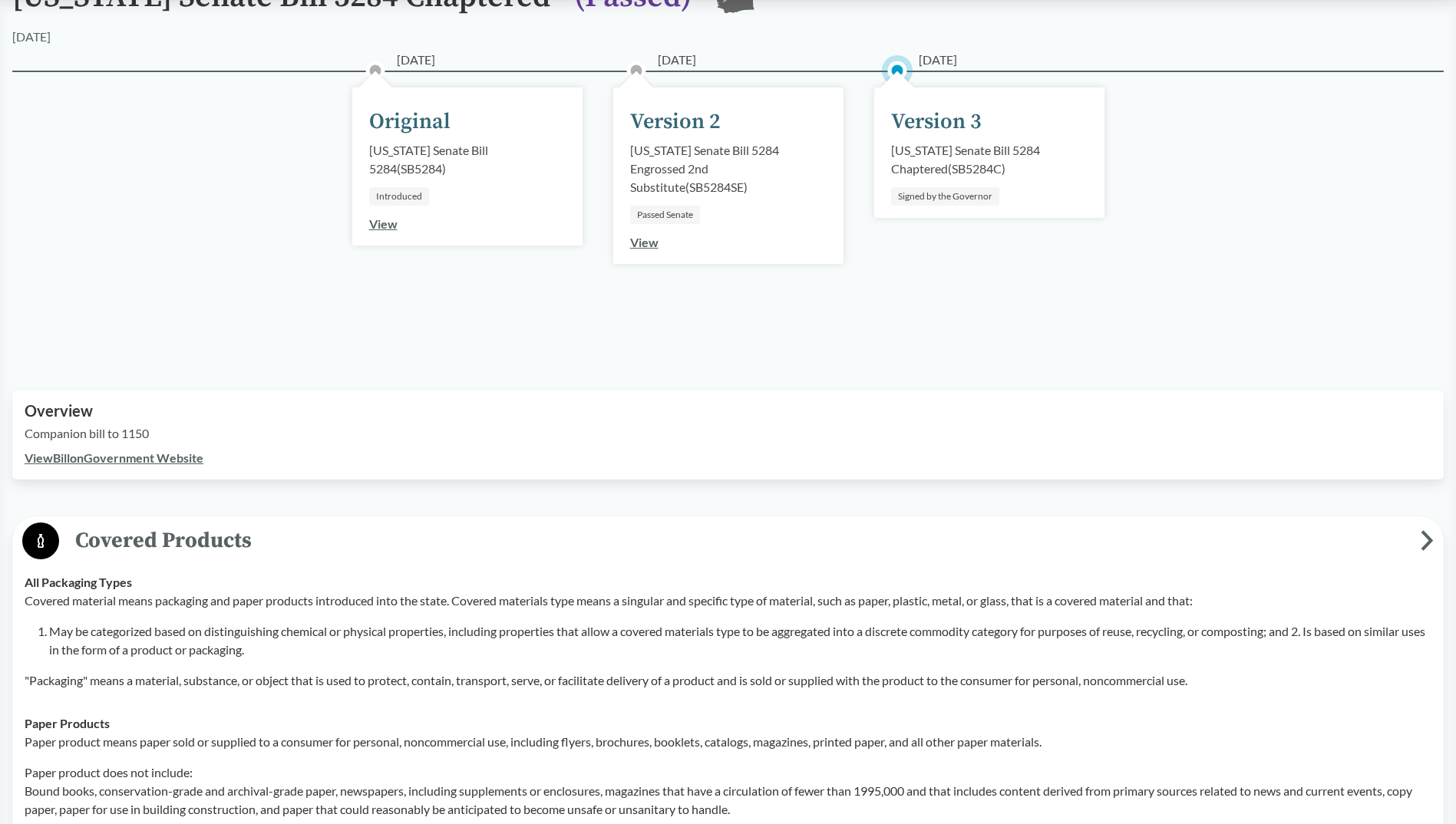
scroll to position [537, 0]
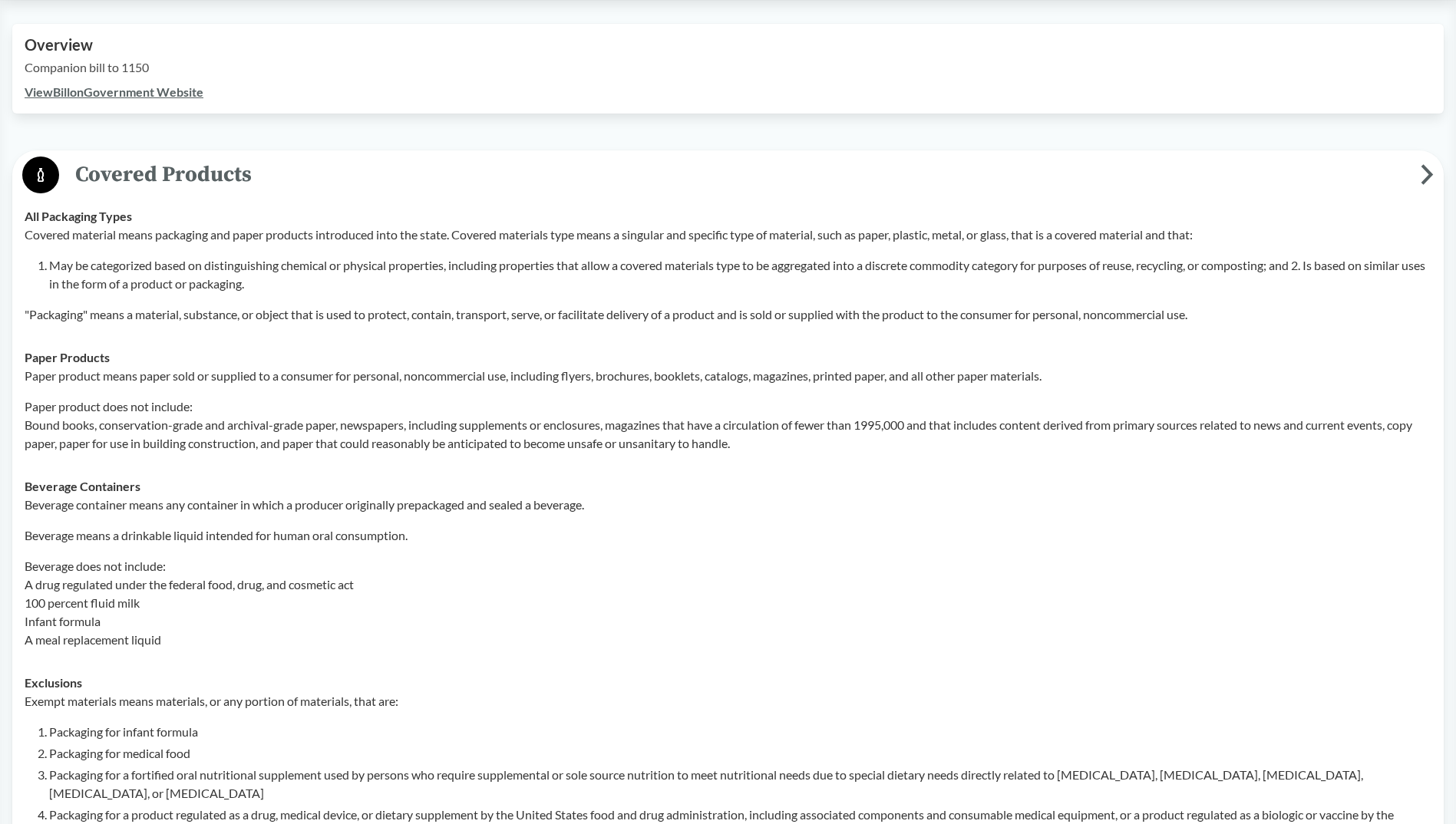
click at [82, 169] on span "Covered Products" at bounding box center [740, 174] width 1362 height 35
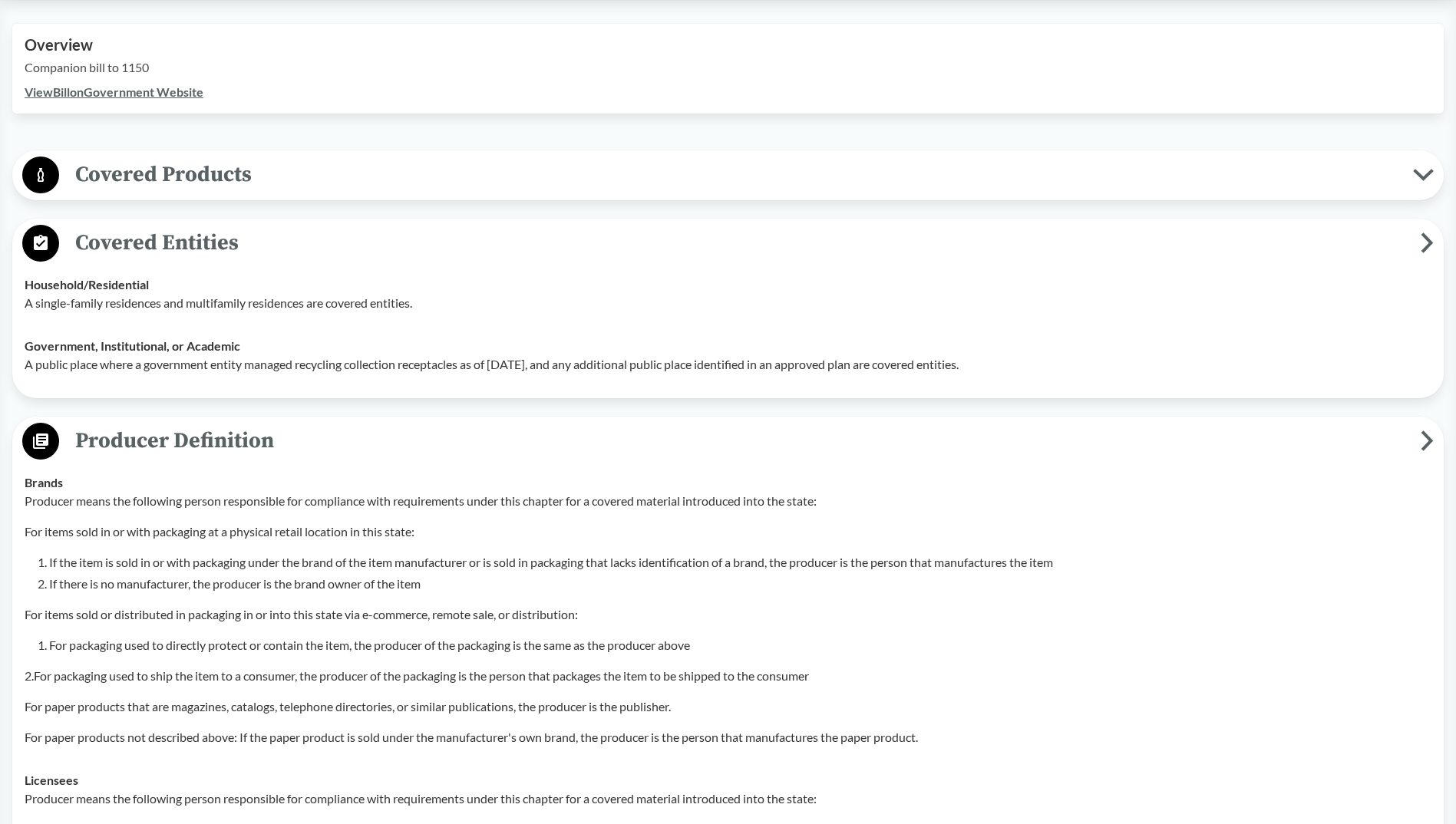
click at [109, 255] on span "Covered Entities" at bounding box center [740, 243] width 1362 height 35
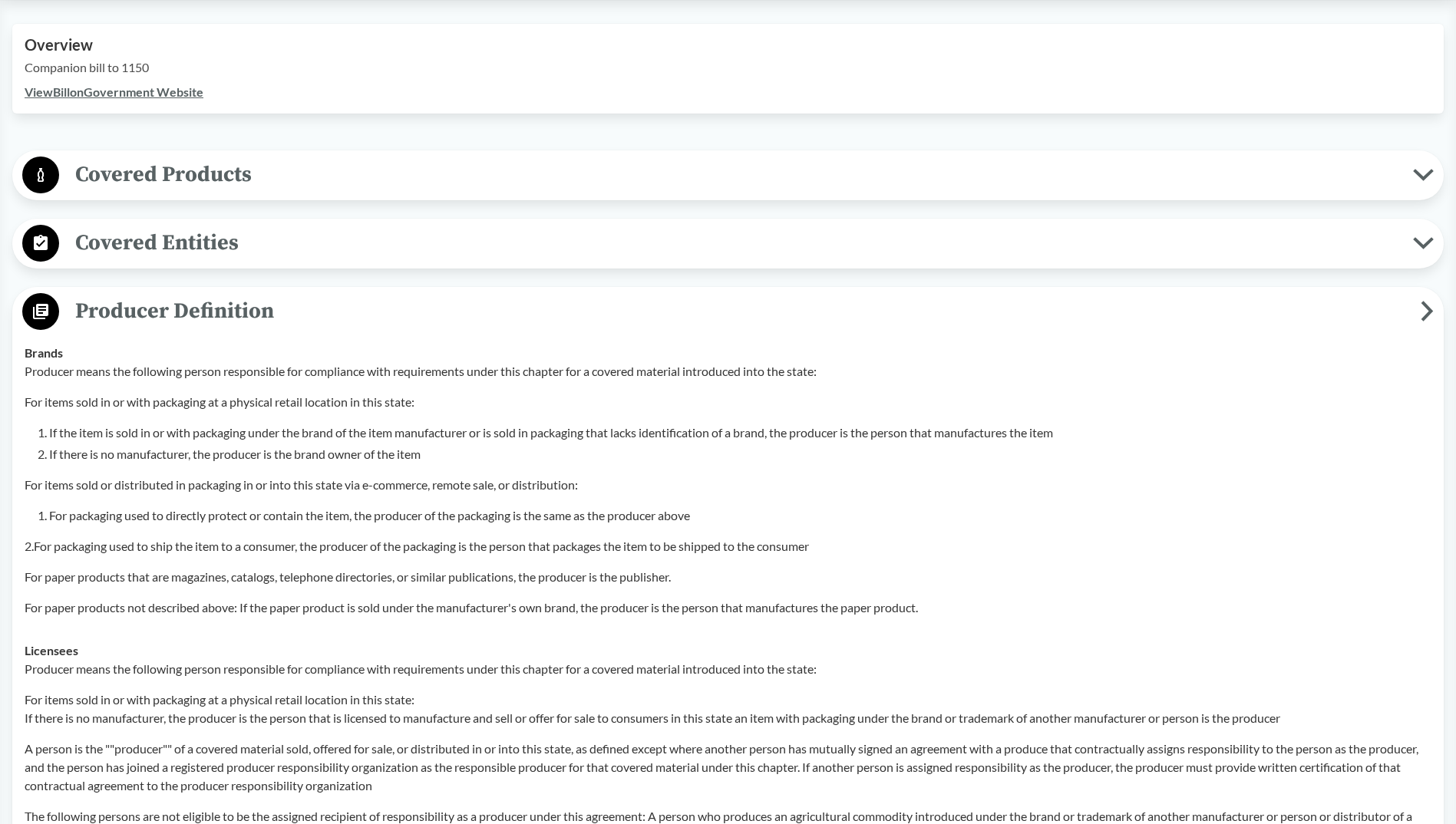
click at [176, 325] on span "Producer Definition" at bounding box center [740, 312] width 1362 height 35
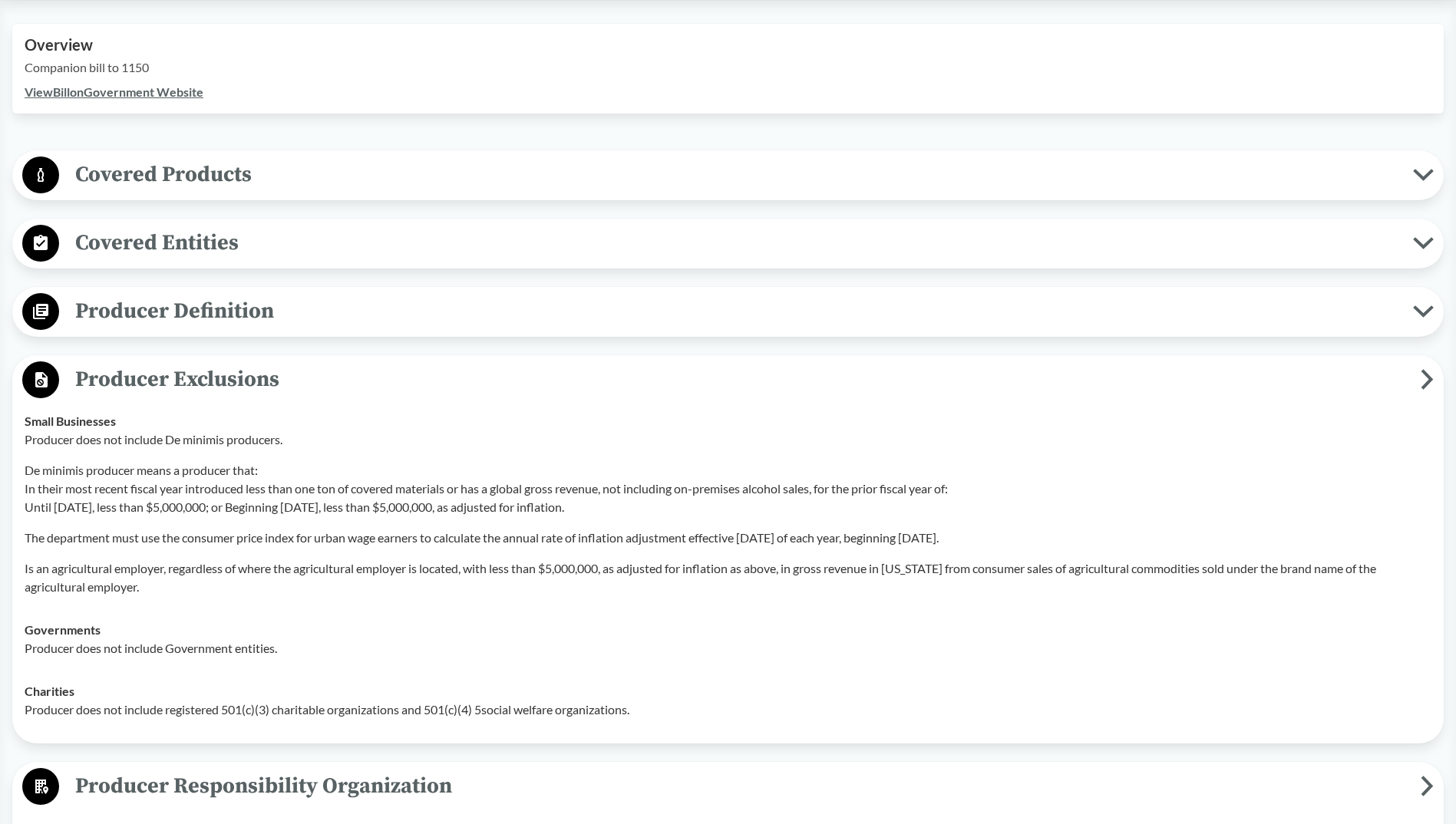
click at [155, 364] on span "Producer Exclusions" at bounding box center [740, 379] width 1362 height 35
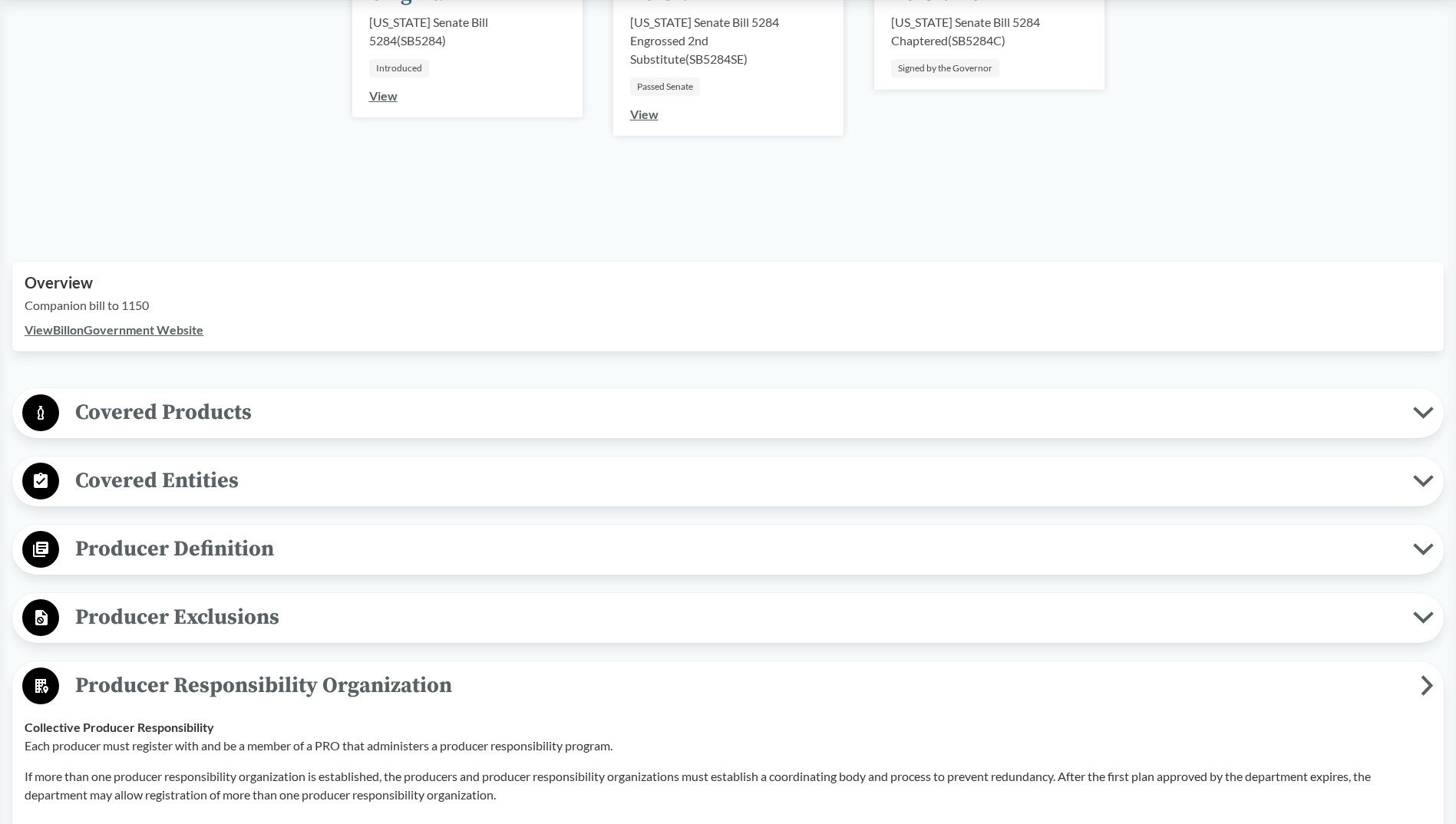
scroll to position [0, 0]
